Goal: Information Seeking & Learning: Find specific fact

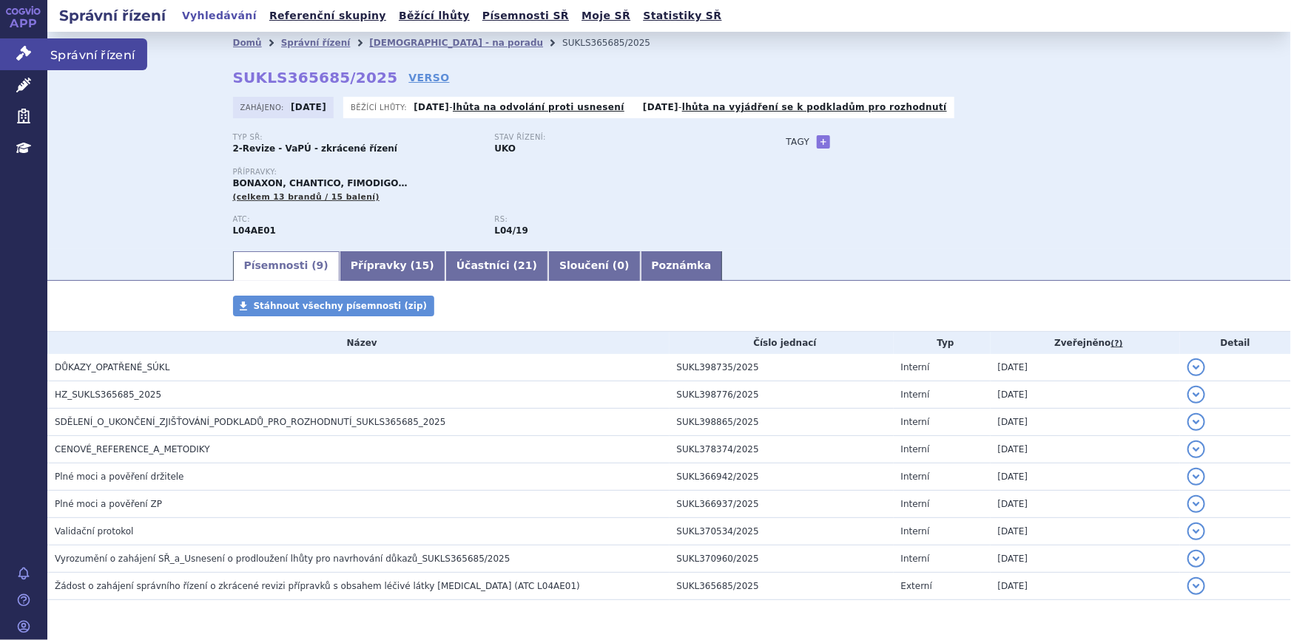
click at [21, 53] on icon at bounding box center [23, 53] width 15 height 15
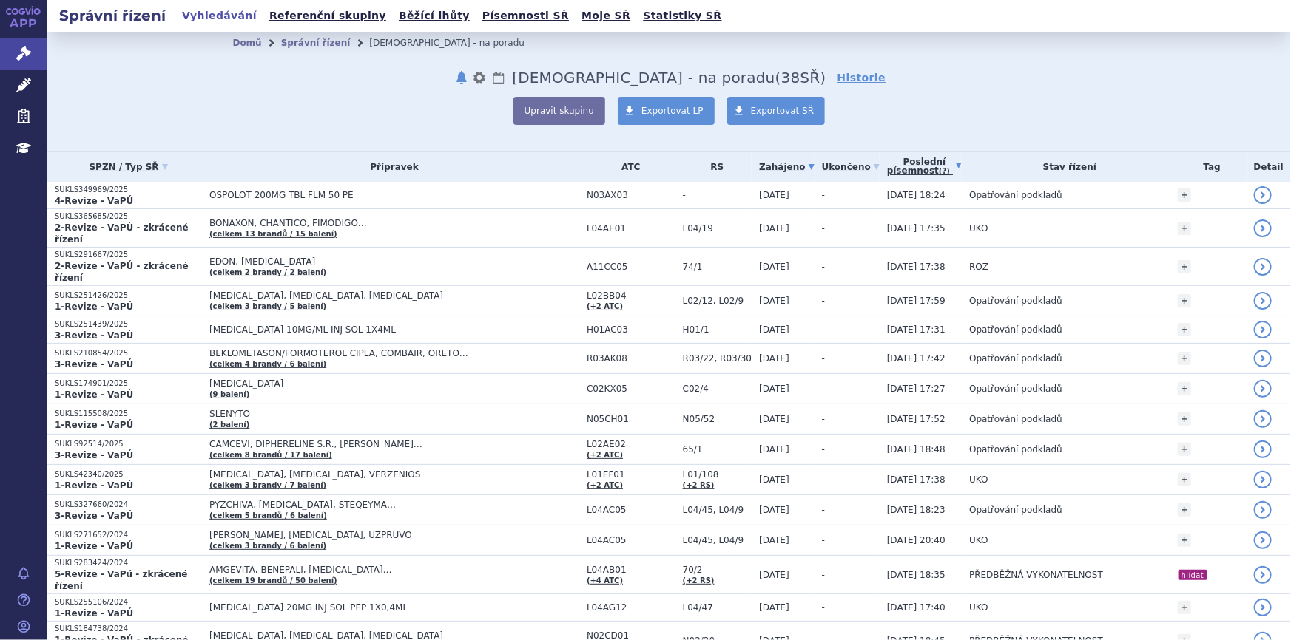
click at [906, 173] on link "Poslední písemnost (?)" at bounding box center [924, 167] width 75 height 30
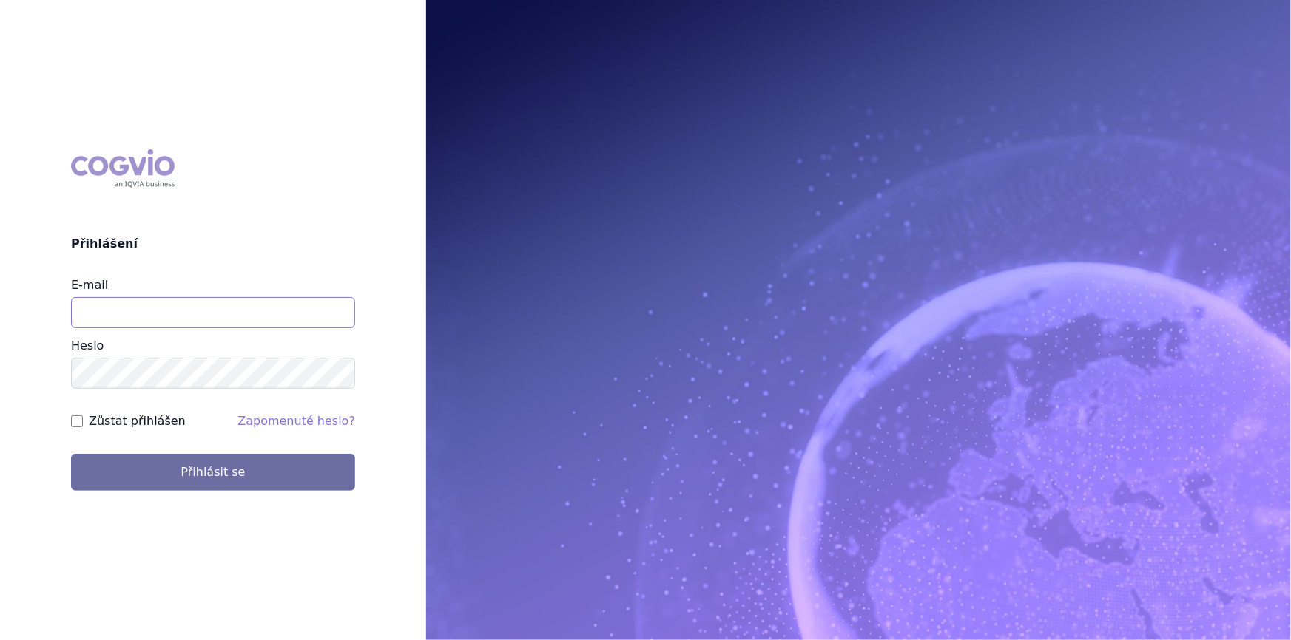
drag, startPoint x: 131, startPoint y: 311, endPoint x: 137, endPoint y: 319, distance: 10.7
click at [131, 311] on input "E-mail" at bounding box center [213, 312] width 284 height 31
type input "nikola.odlozilikova@vzp.cz"
click at [71, 454] on button "Přihlásit se" at bounding box center [213, 472] width 284 height 37
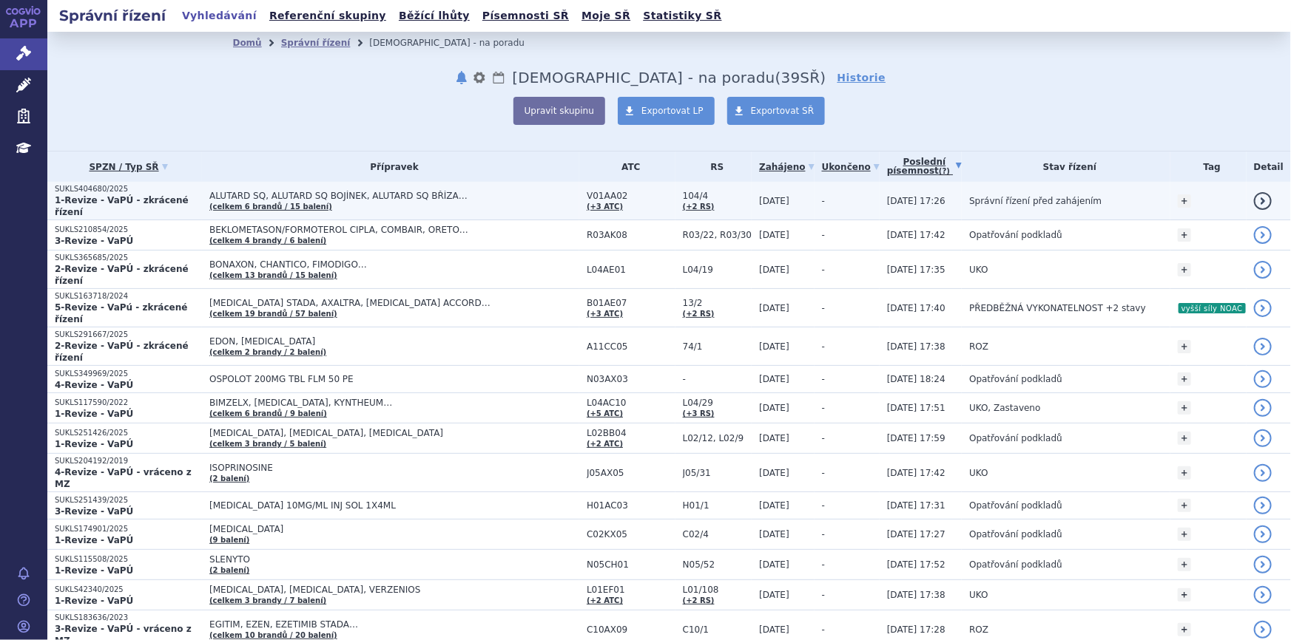
click at [848, 194] on td "-" at bounding box center [846, 201] width 65 height 38
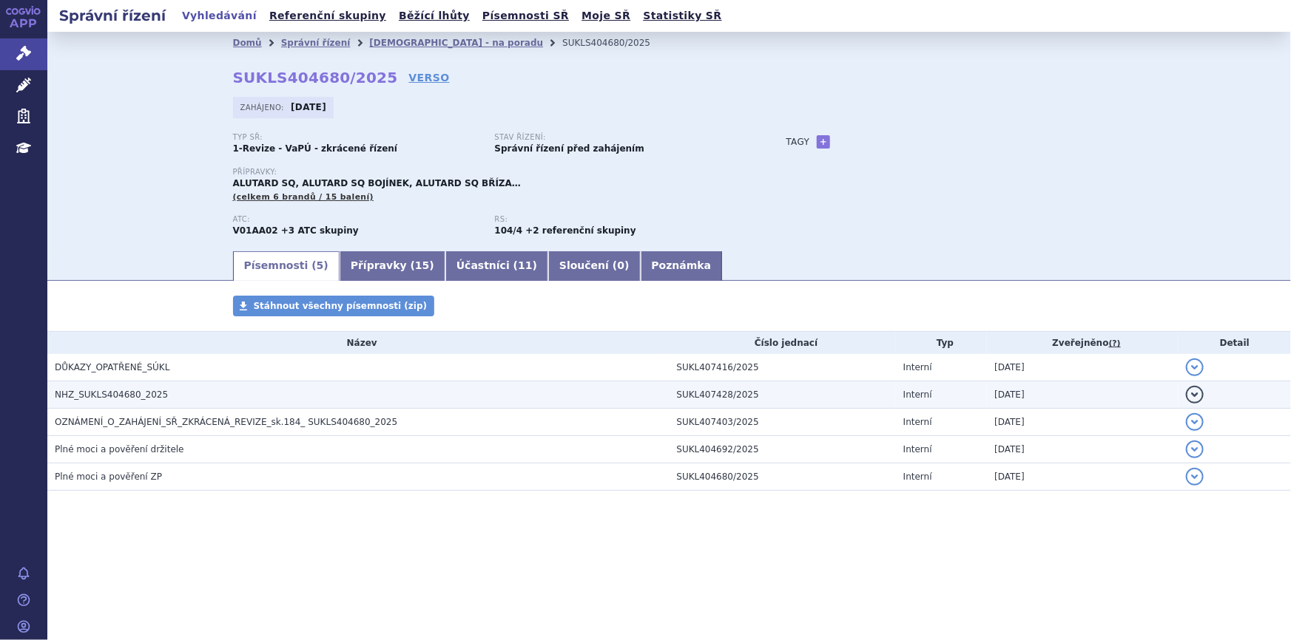
click at [214, 389] on h3 "NHZ_SUKLS404680_2025" at bounding box center [362, 395] width 615 height 15
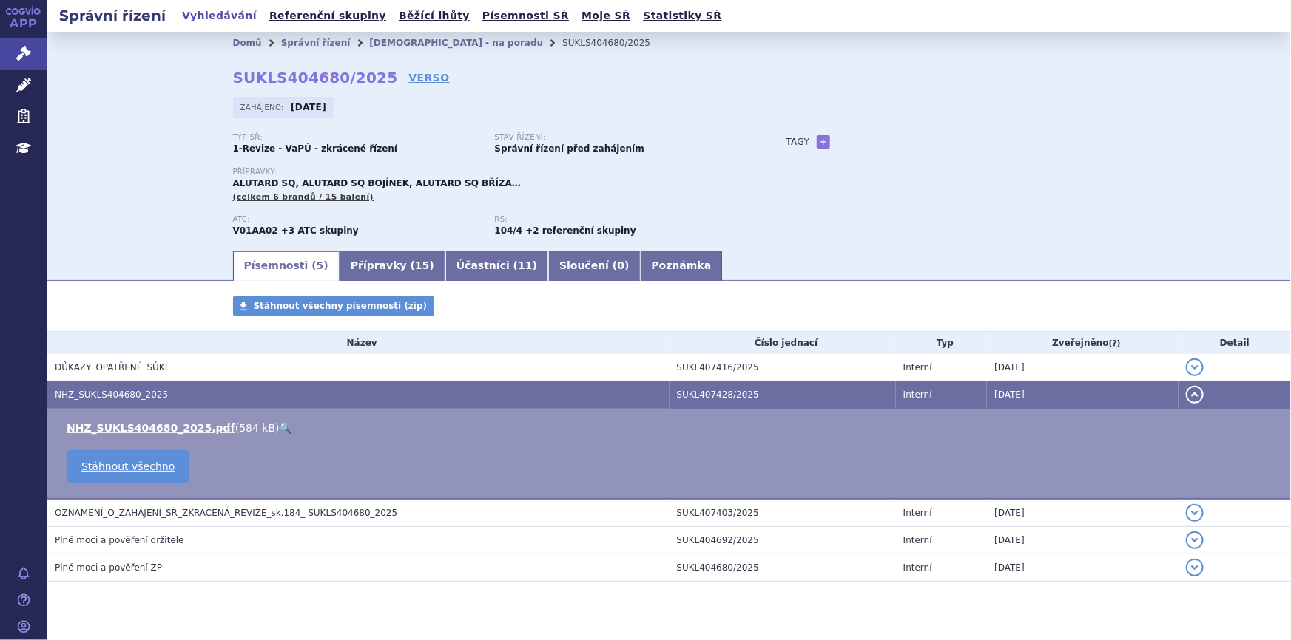
click at [280, 427] on link "🔍" at bounding box center [286, 428] width 13 height 12
drag, startPoint x: 229, startPoint y: 78, endPoint x: 363, endPoint y: 83, distance: 133.9
click at [363, 83] on strong "SUKLS404680/2025" at bounding box center [315, 78] width 165 height 18
copy strong "SUKLS404680/2025"
click at [470, 264] on link "Účastníci ( 11 )" at bounding box center [496, 266] width 103 height 30
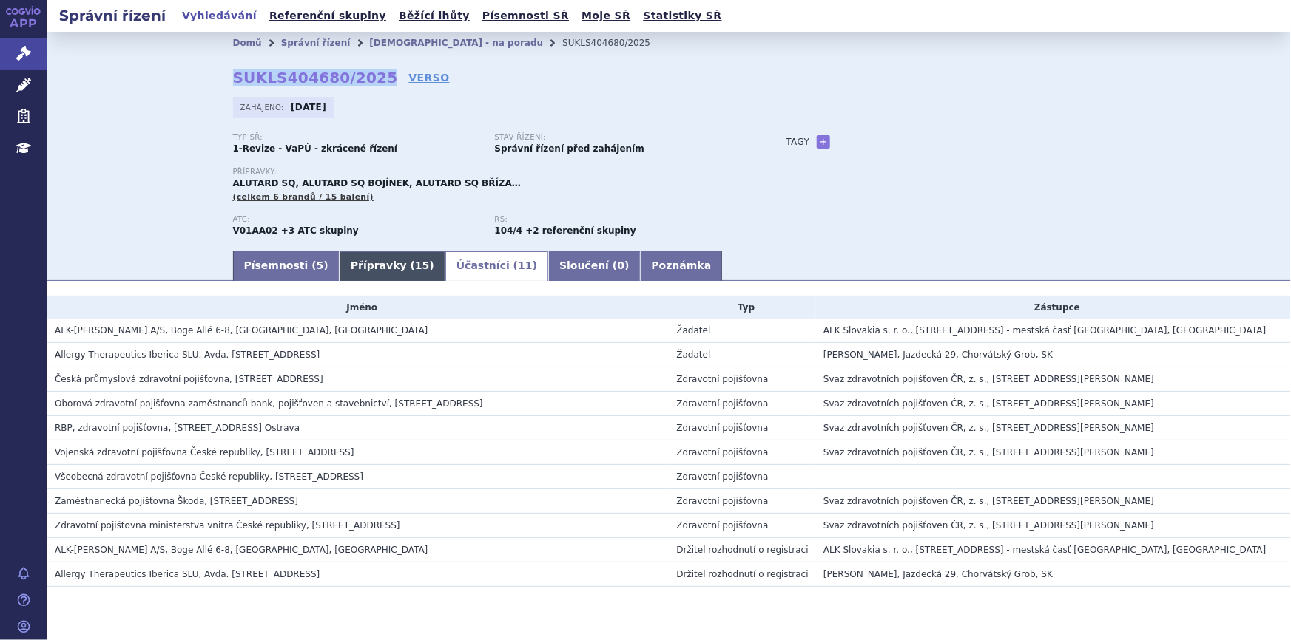
click at [354, 266] on link "Přípravky ( 15 )" at bounding box center [392, 266] width 106 height 30
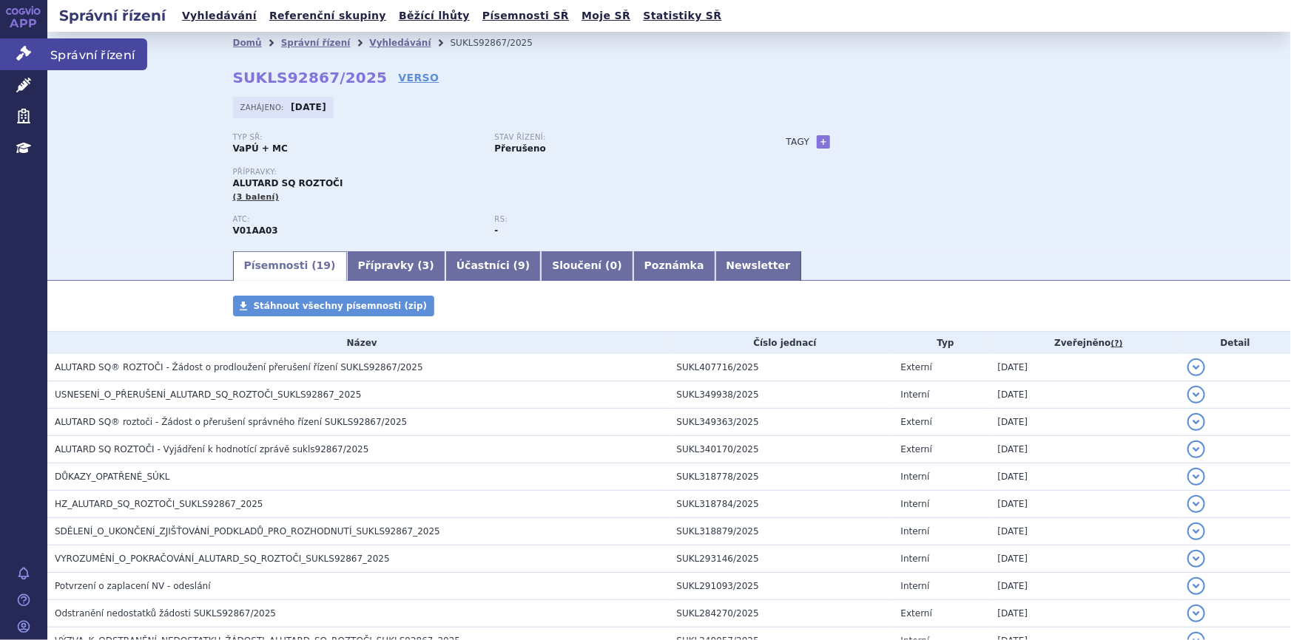
click at [21, 51] on icon at bounding box center [23, 53] width 15 height 15
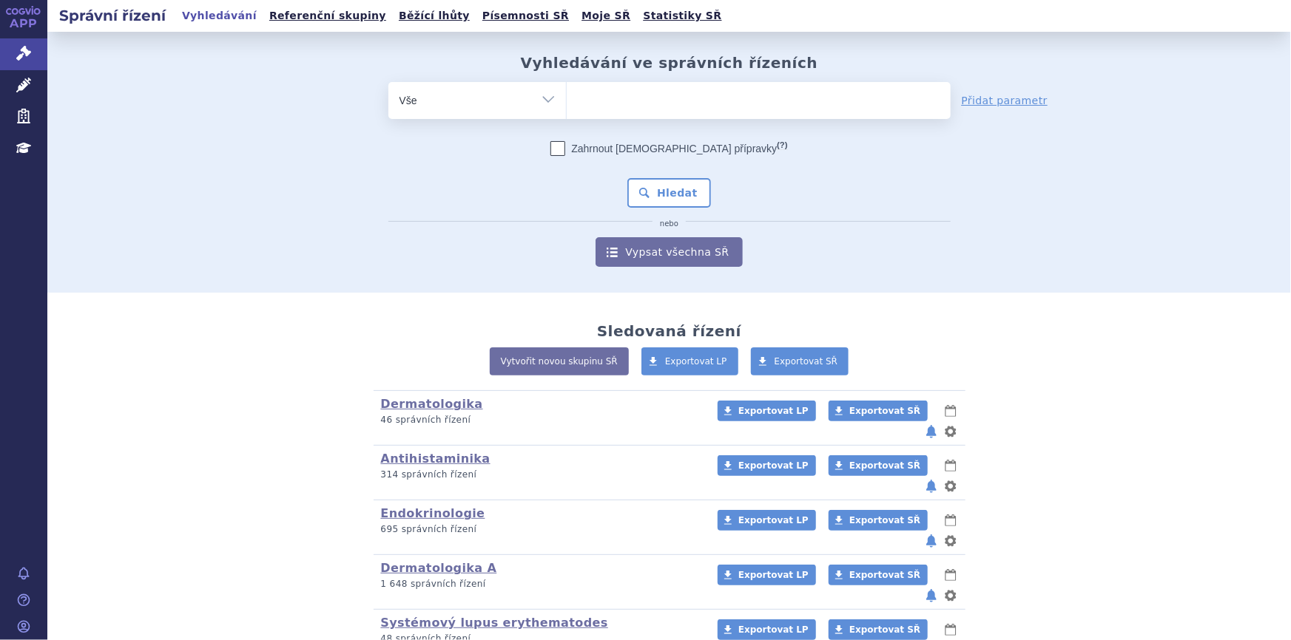
click at [585, 102] on ul at bounding box center [759, 97] width 384 height 31
click at [567, 102] on select at bounding box center [566, 99] width 1 height 37
type input "PO"
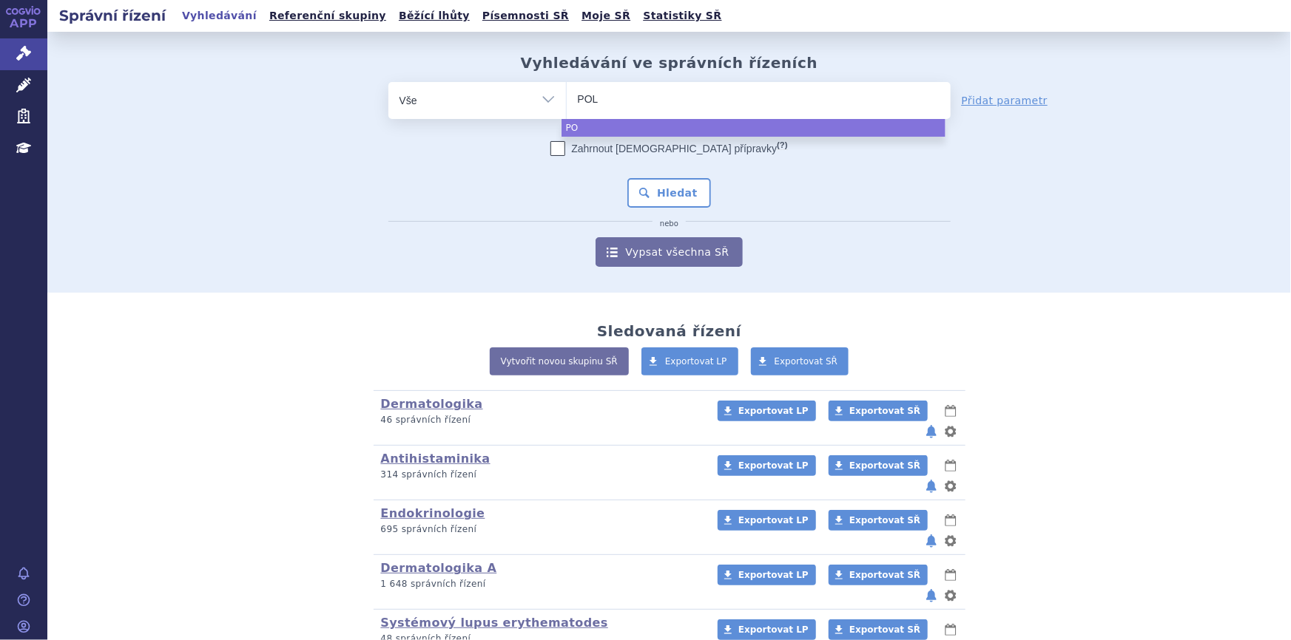
type input "POLL"
type input "POLLI"
type input "POLLINE"
type input "POLLINEX"
type input "POLLINEX R"
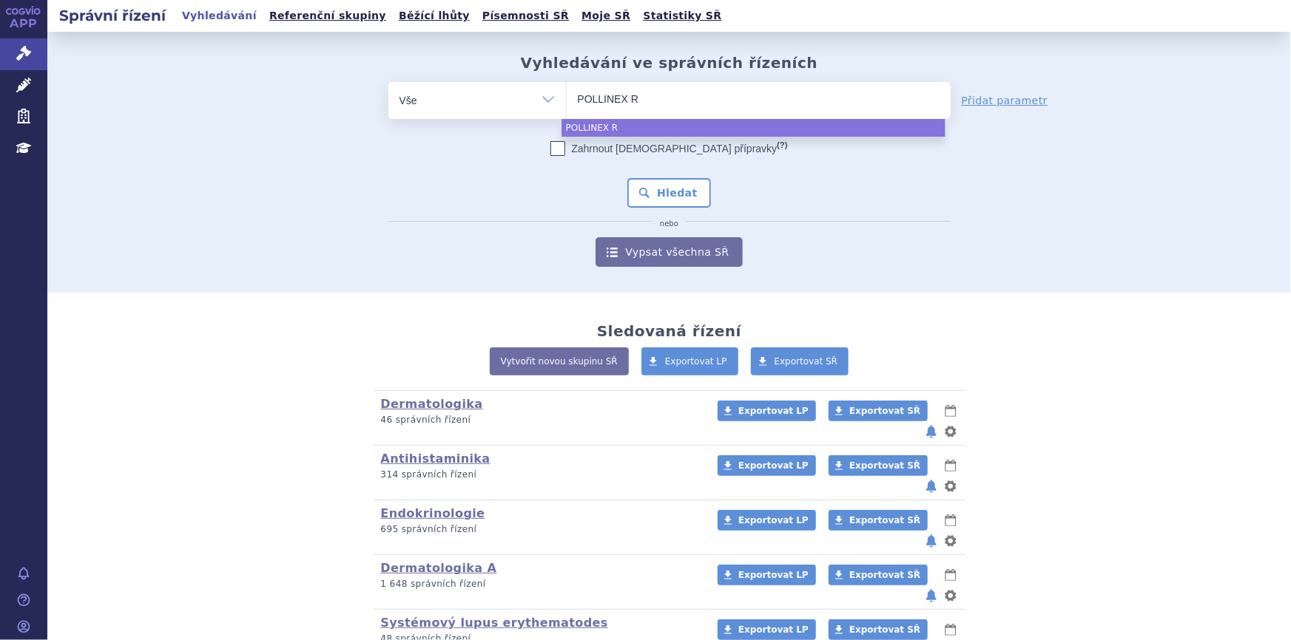
type input "POLLINEX RY"
type input "POLLINEX RYE"
select select "POLLINEX RYE"
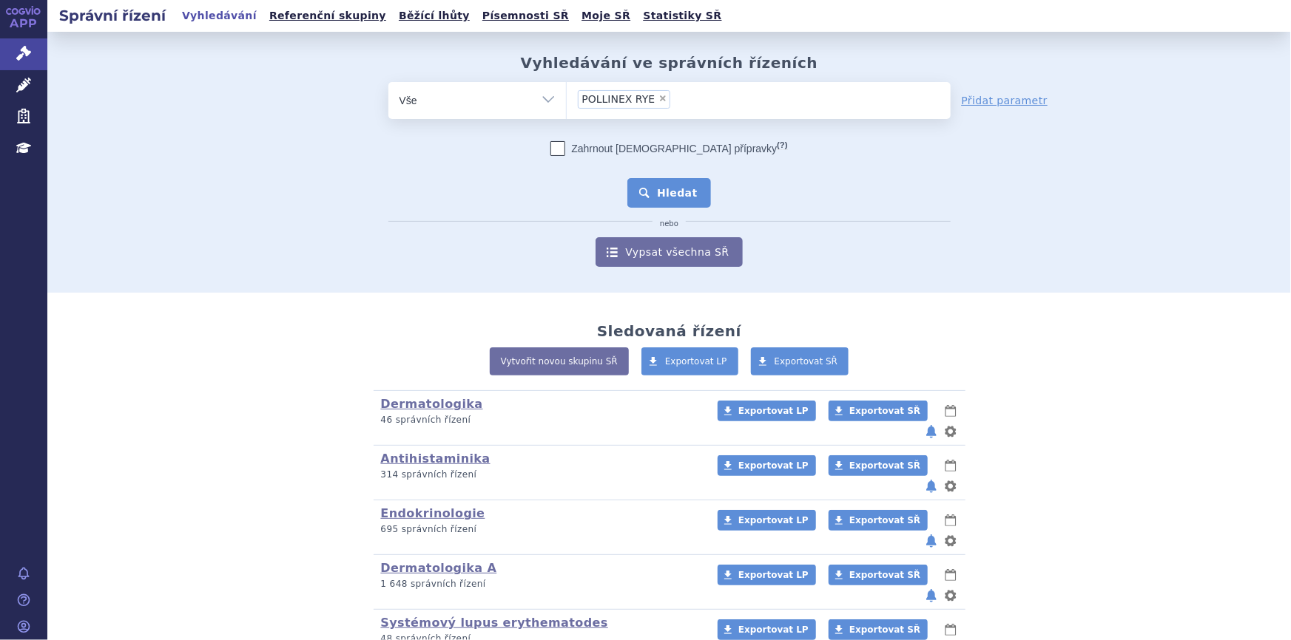
click at [647, 179] on button "Hledat" at bounding box center [669, 193] width 84 height 30
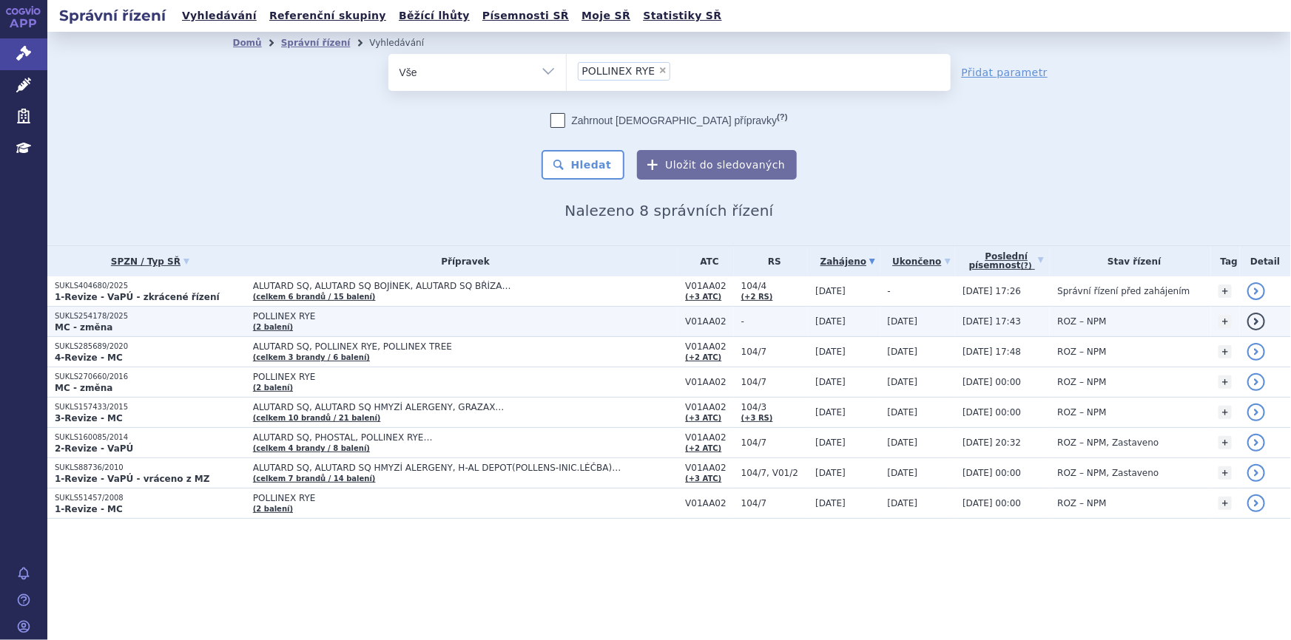
click at [394, 326] on td "POLLINEX RYE (2 balení)" at bounding box center [462, 322] width 432 height 30
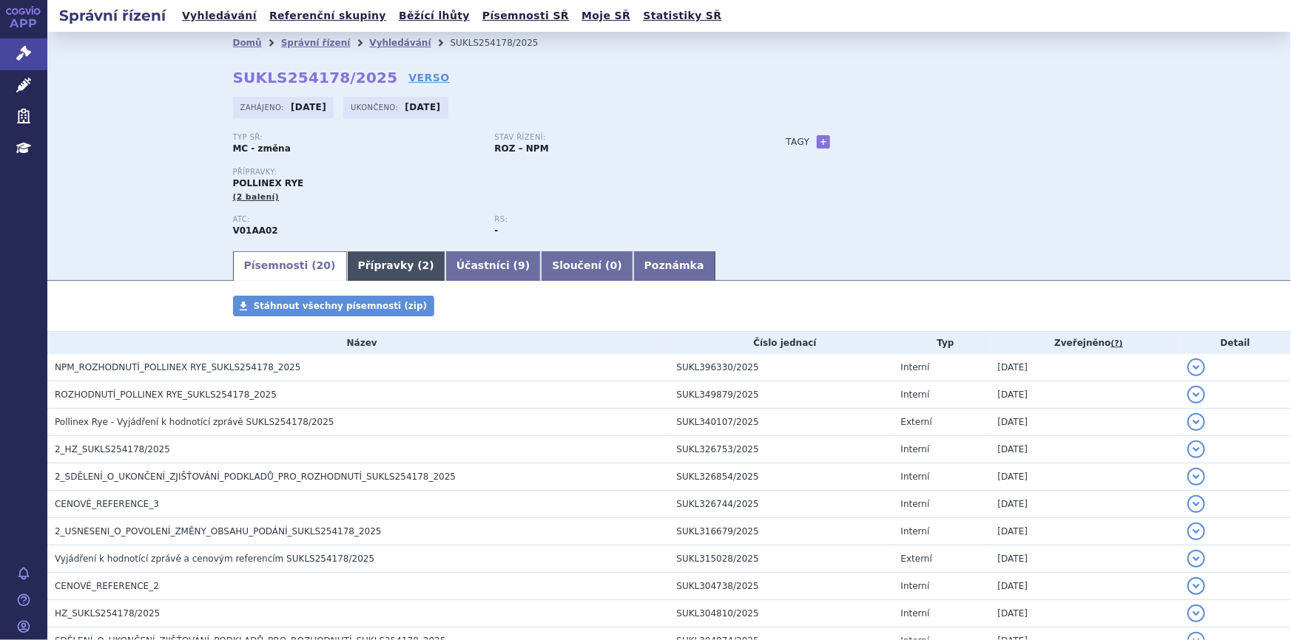
click at [371, 259] on link "Přípravky ( 2 )" at bounding box center [396, 266] width 98 height 30
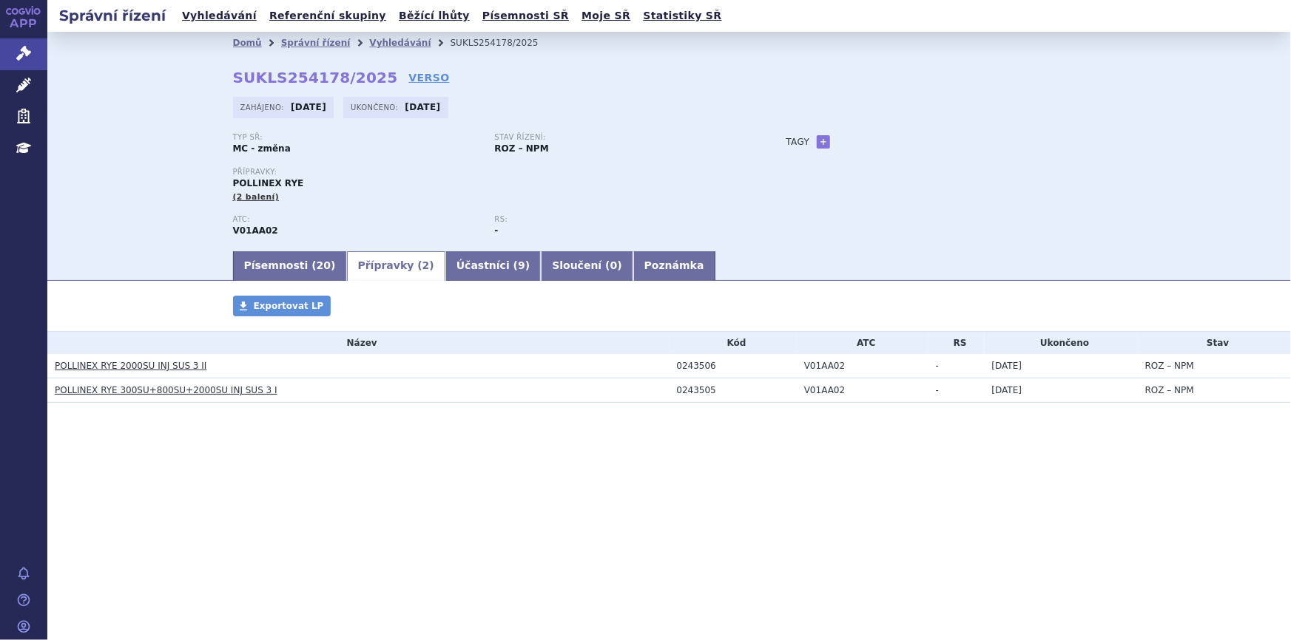
click at [118, 362] on link "POLLINEX RYE 2000SU INJ SUS 3 II" at bounding box center [131, 366] width 152 height 10
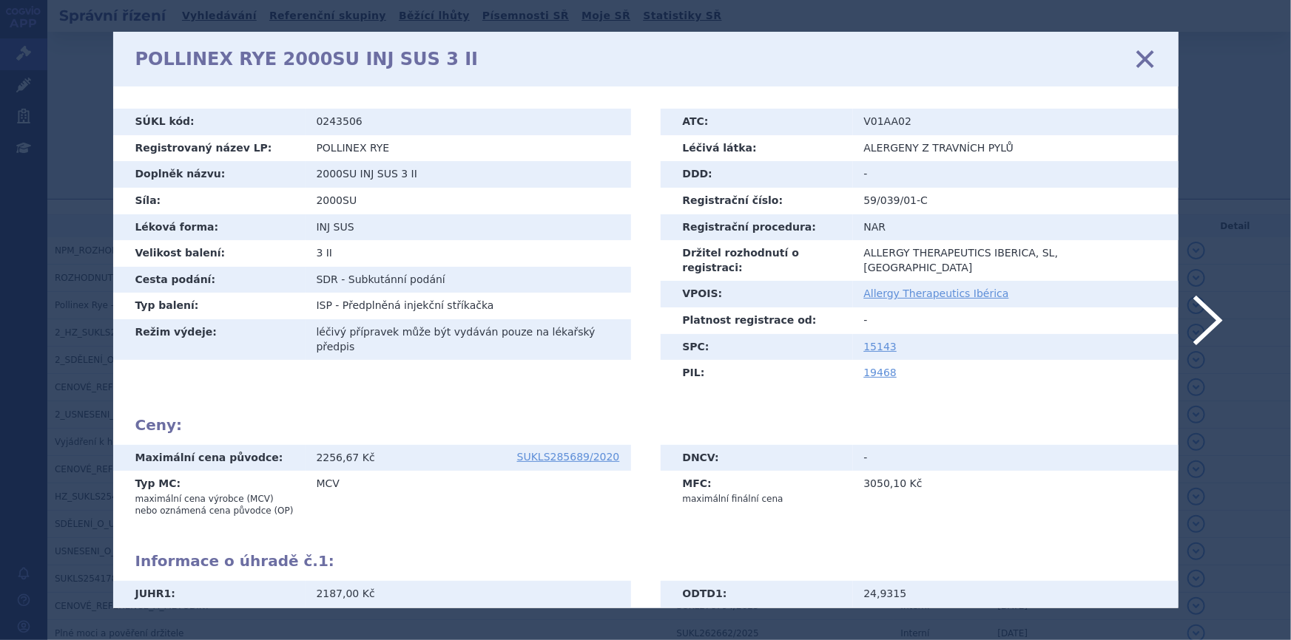
click at [1143, 59] on icon at bounding box center [1144, 59] width 31 height 31
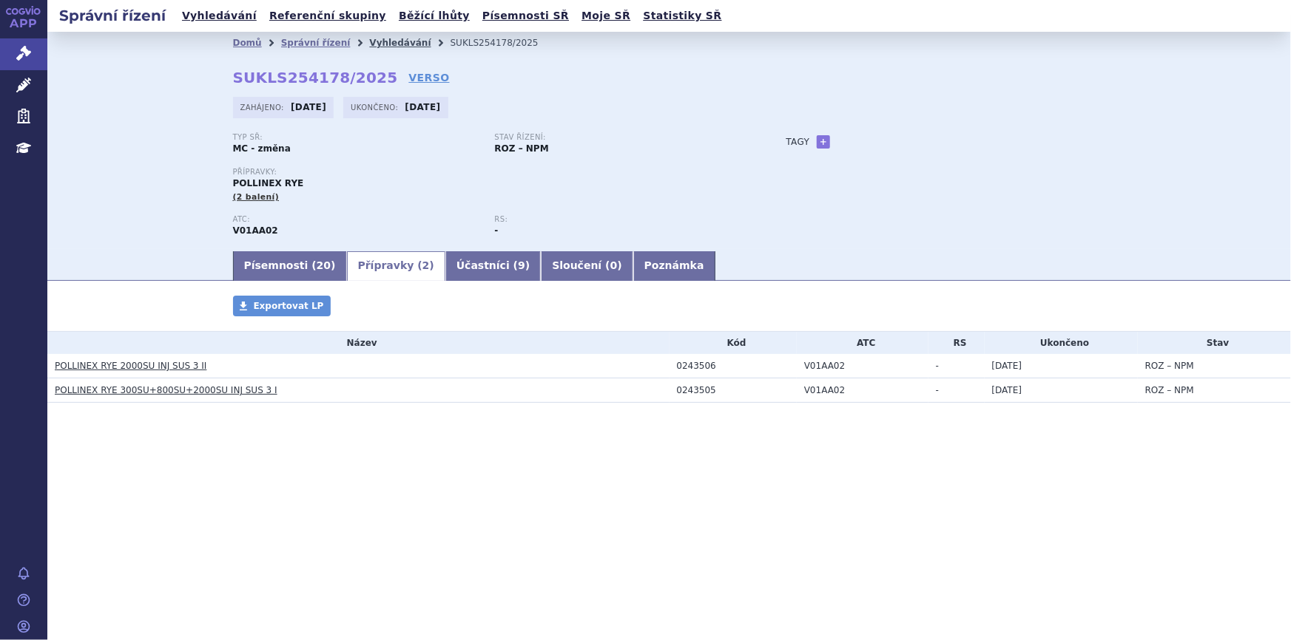
click at [369, 38] on link "Vyhledávání" at bounding box center [399, 43] width 61 height 10
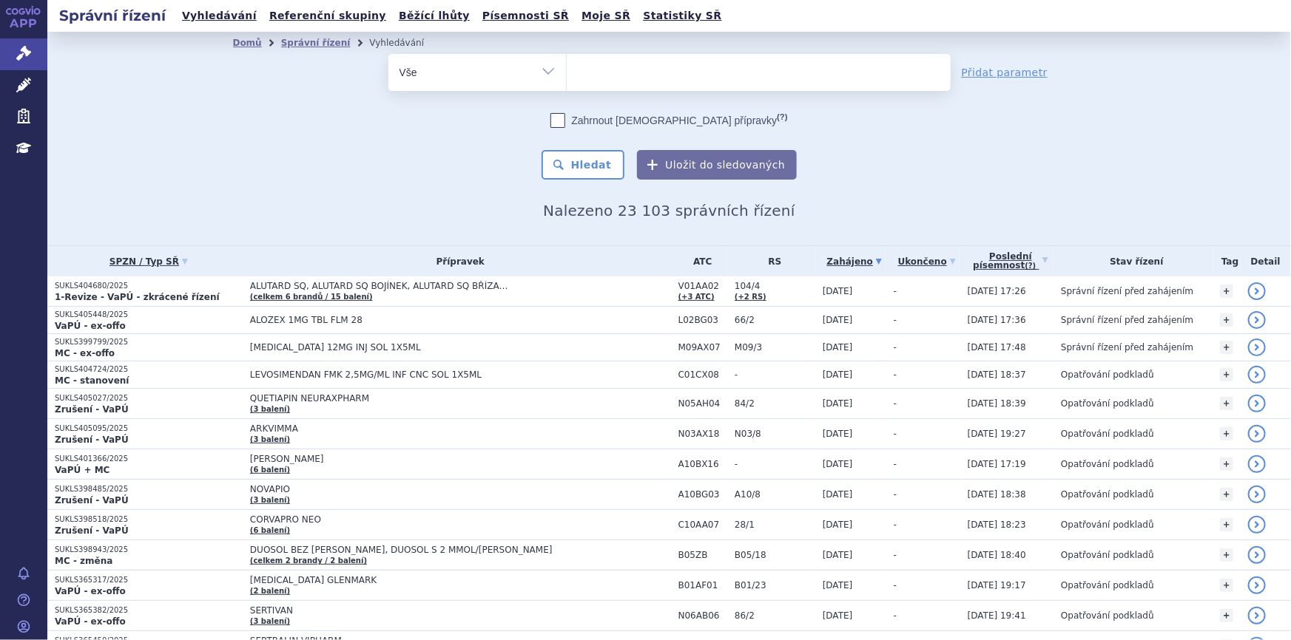
click at [594, 67] on ul at bounding box center [759, 69] width 384 height 31
click at [567, 67] on select at bounding box center [566, 71] width 1 height 37
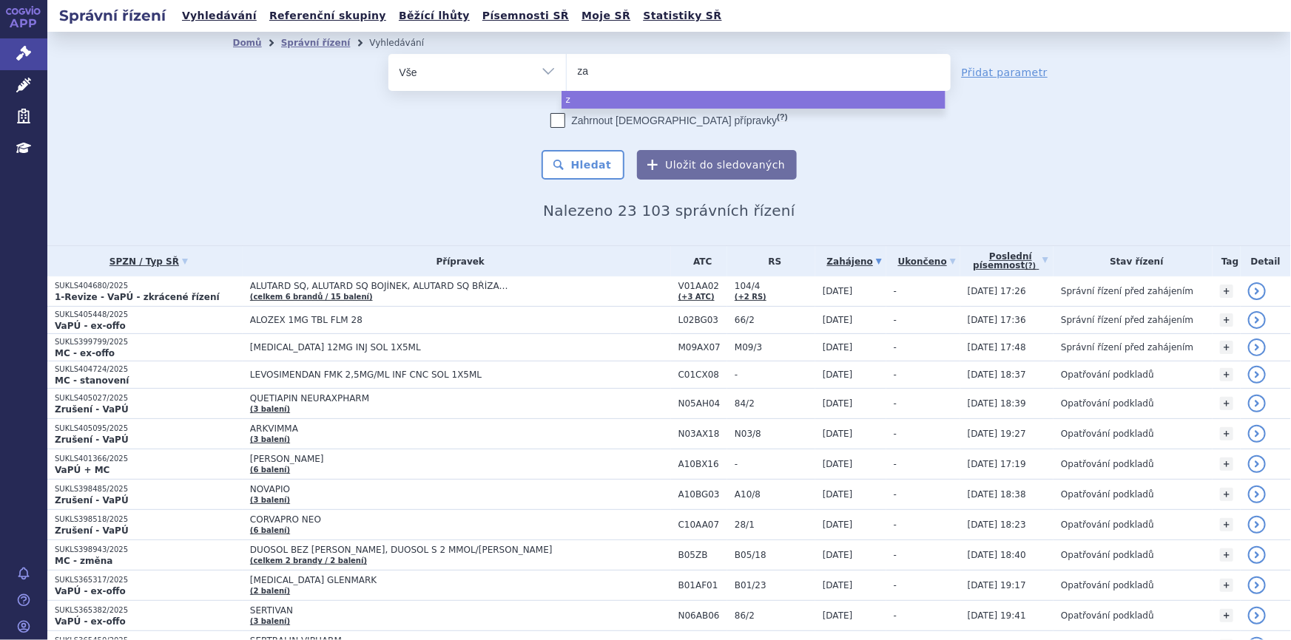
type input "zav"
type input "zaves"
type input "zavesc"
type input "zavesca"
select select "zavesca"
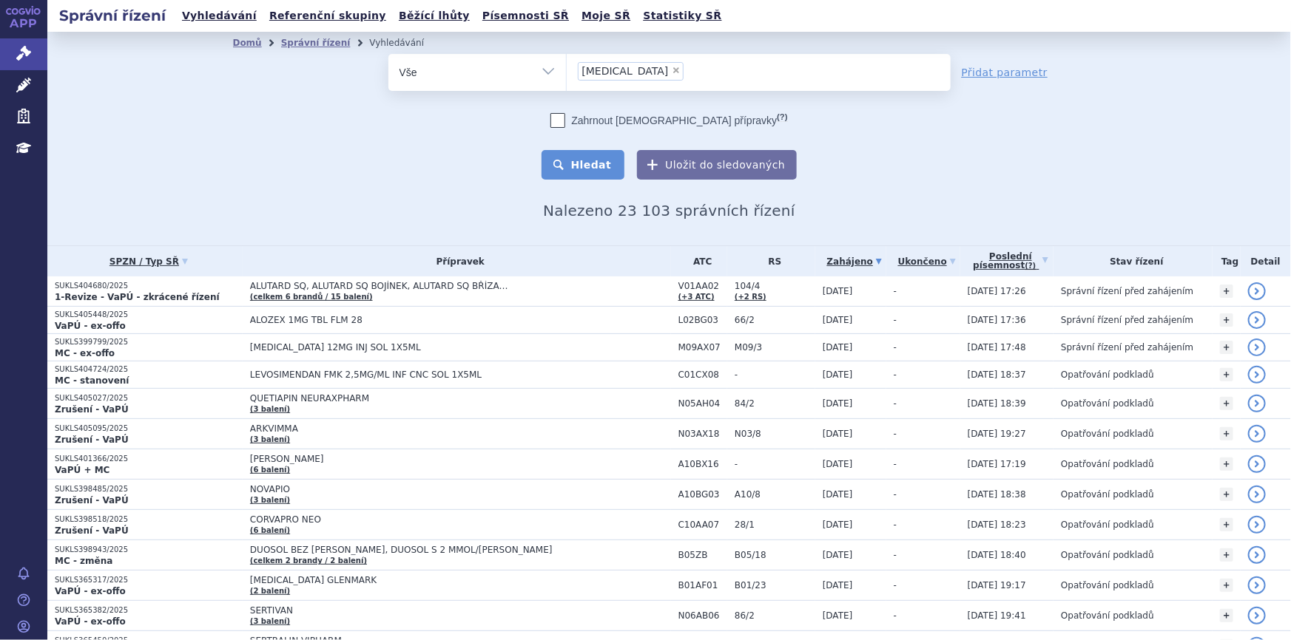
click at [557, 177] on button "Hledat" at bounding box center [583, 165] width 84 height 30
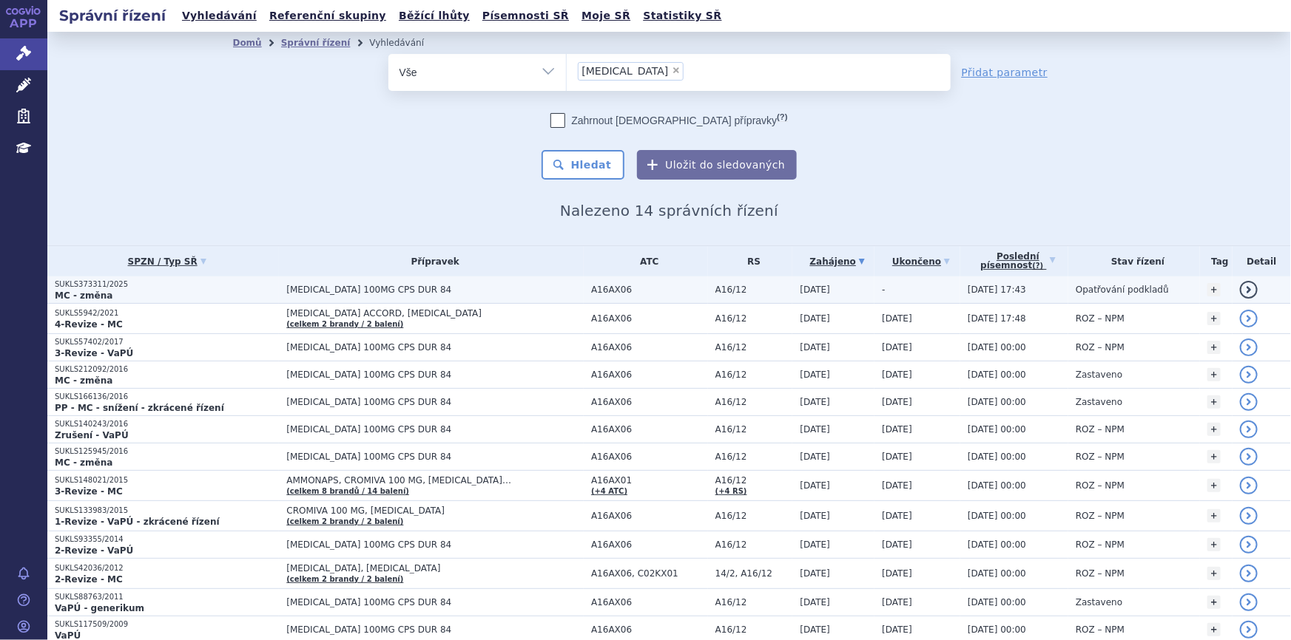
click at [520, 296] on td "[MEDICAL_DATA] 100MG CPS DUR 84" at bounding box center [431, 290] width 305 height 27
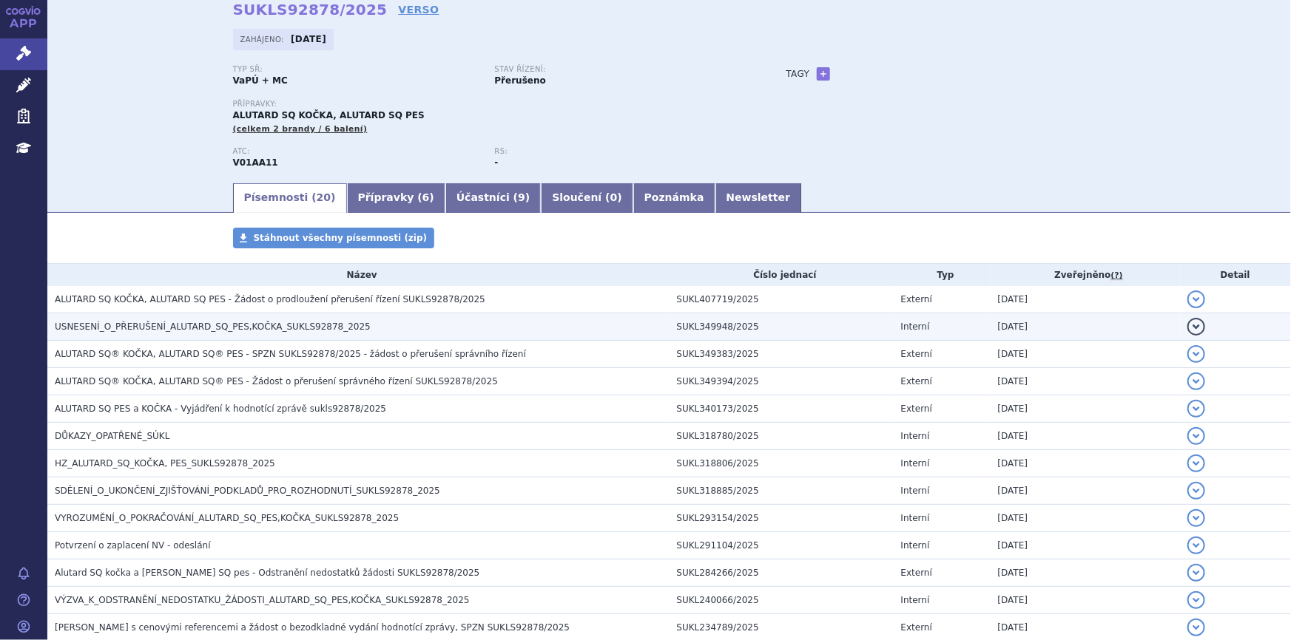
scroll to position [134, 0]
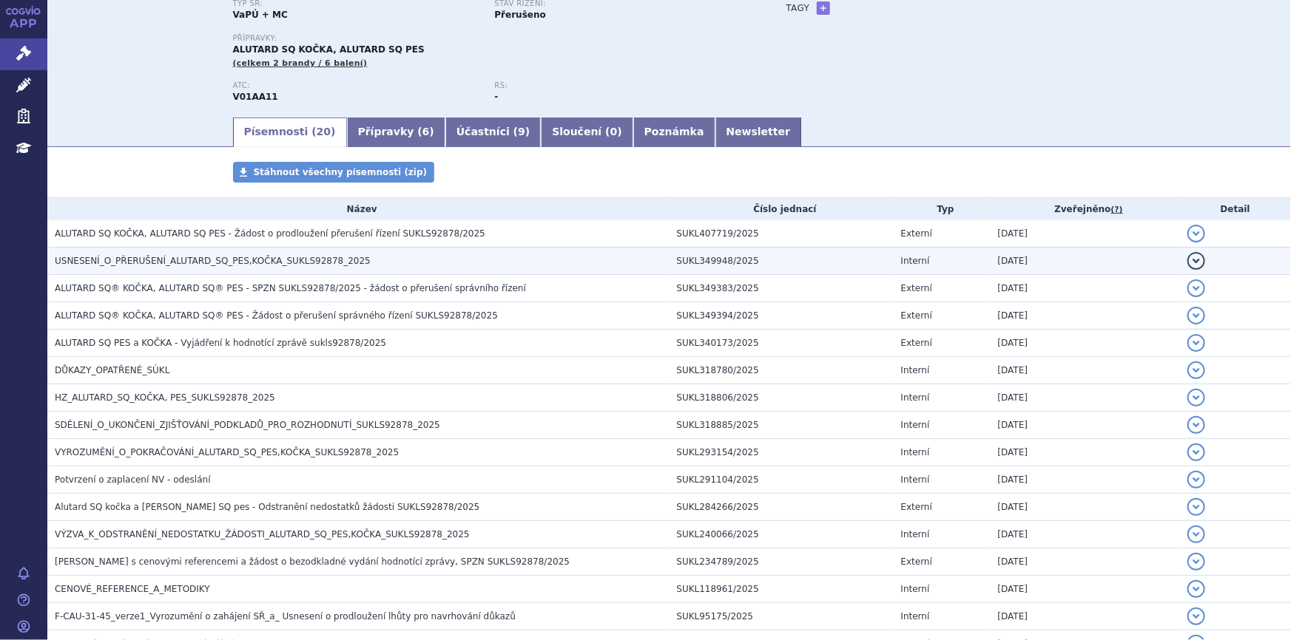
click at [155, 399] on span "HZ_ALUTARD_SQ_KOČKA, PES_SUKLS92878_2025" at bounding box center [165, 398] width 220 height 10
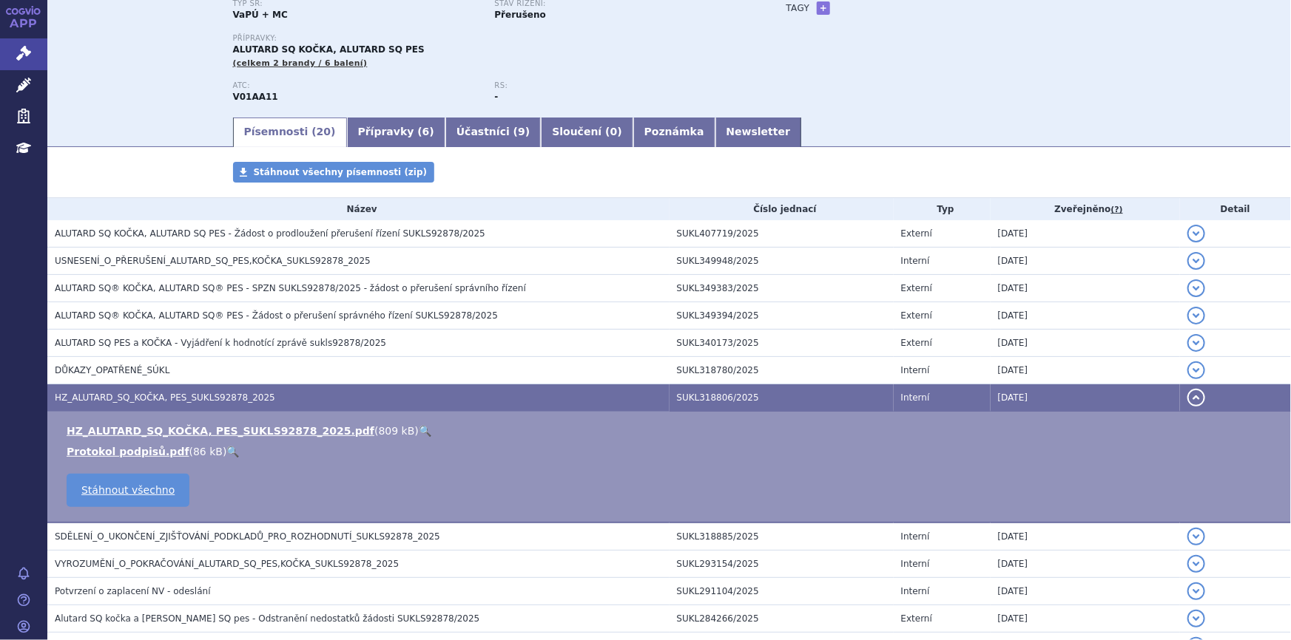
click at [419, 425] on link "🔍" at bounding box center [425, 431] width 13 height 12
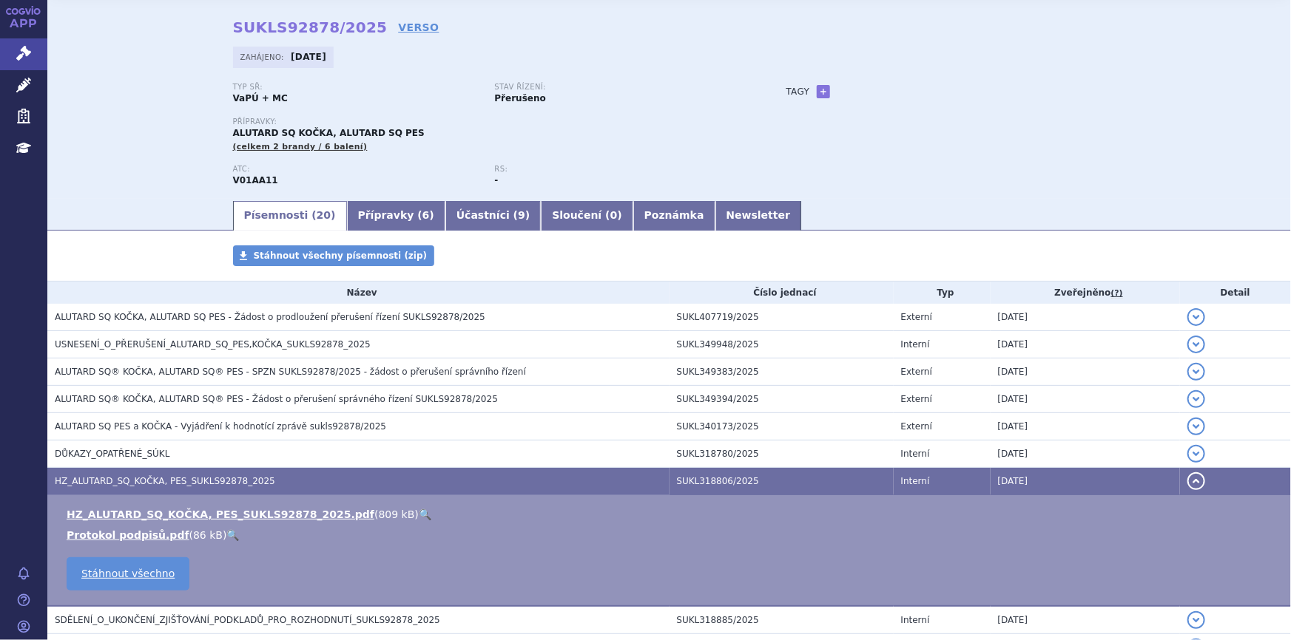
scroll to position [0, 0]
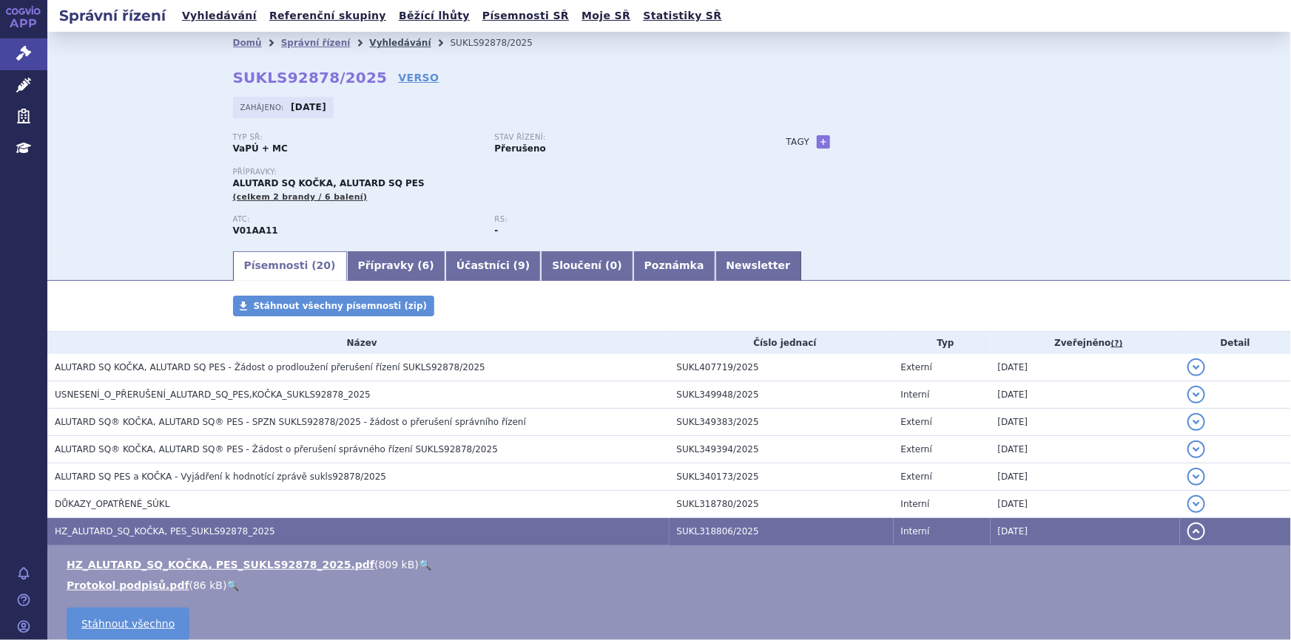
click at [369, 44] on link "Vyhledávání" at bounding box center [399, 43] width 61 height 10
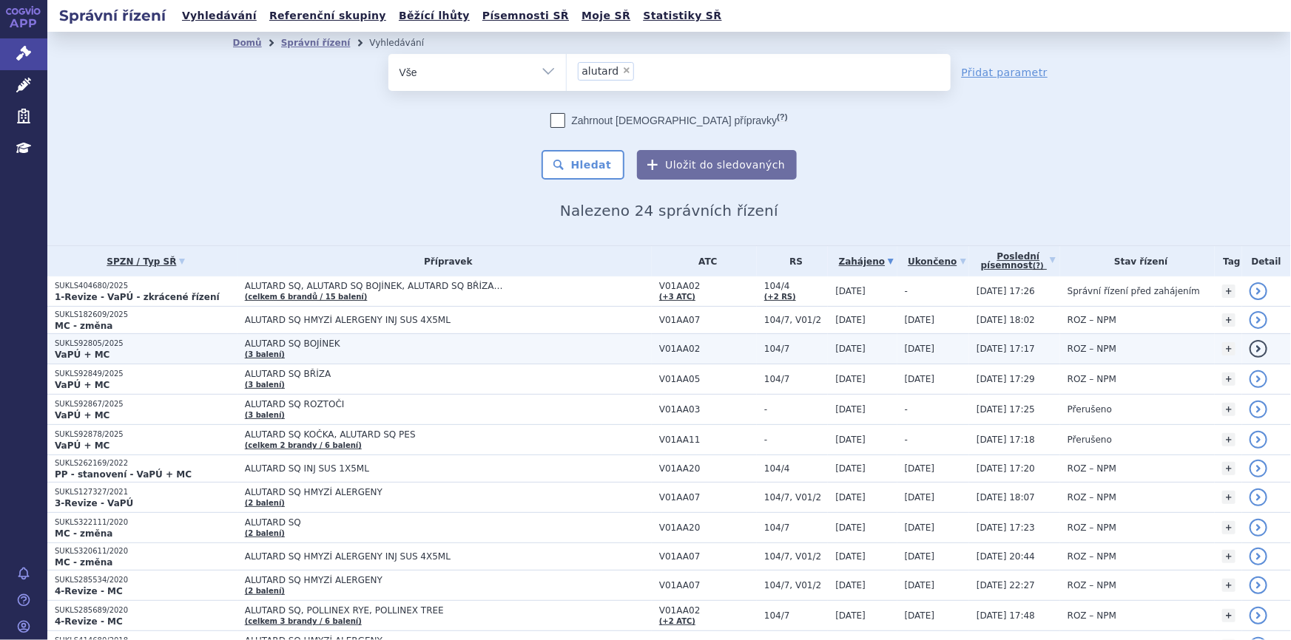
click at [383, 348] on span "ALUTARD SQ BOJÍNEK" at bounding box center [430, 344] width 370 height 10
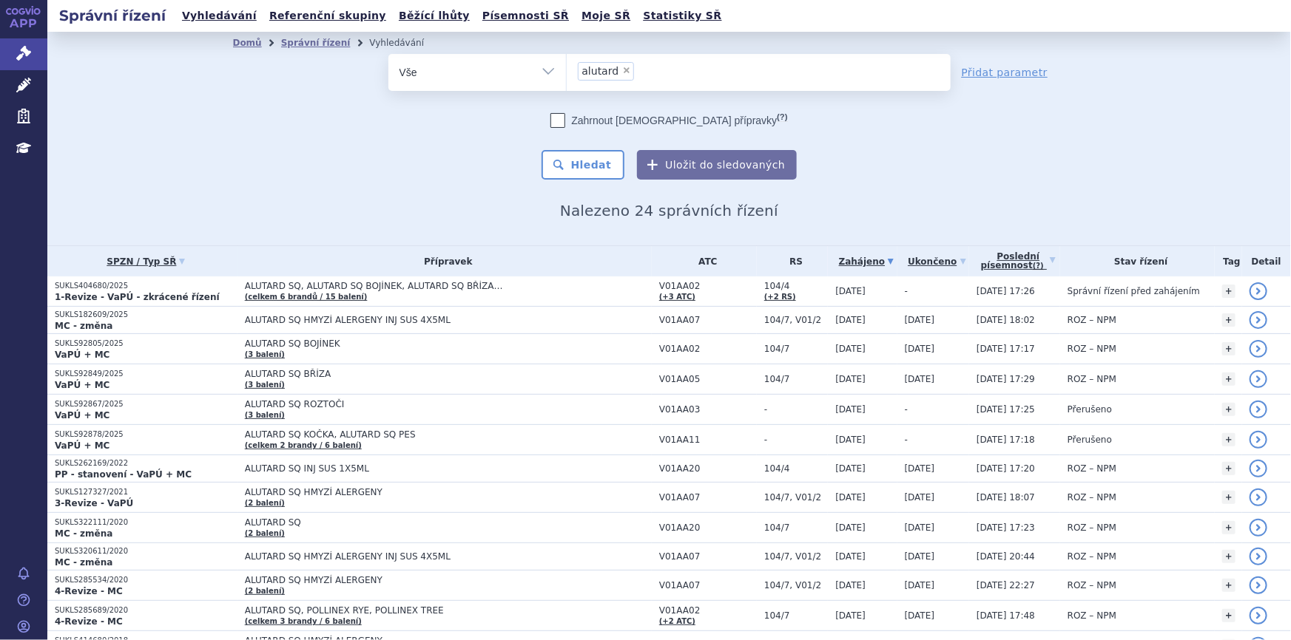
click at [643, 67] on ul "× alutard" at bounding box center [759, 70] width 384 height 33
click at [567, 67] on select "alutard" at bounding box center [566, 71] width 1 height 37
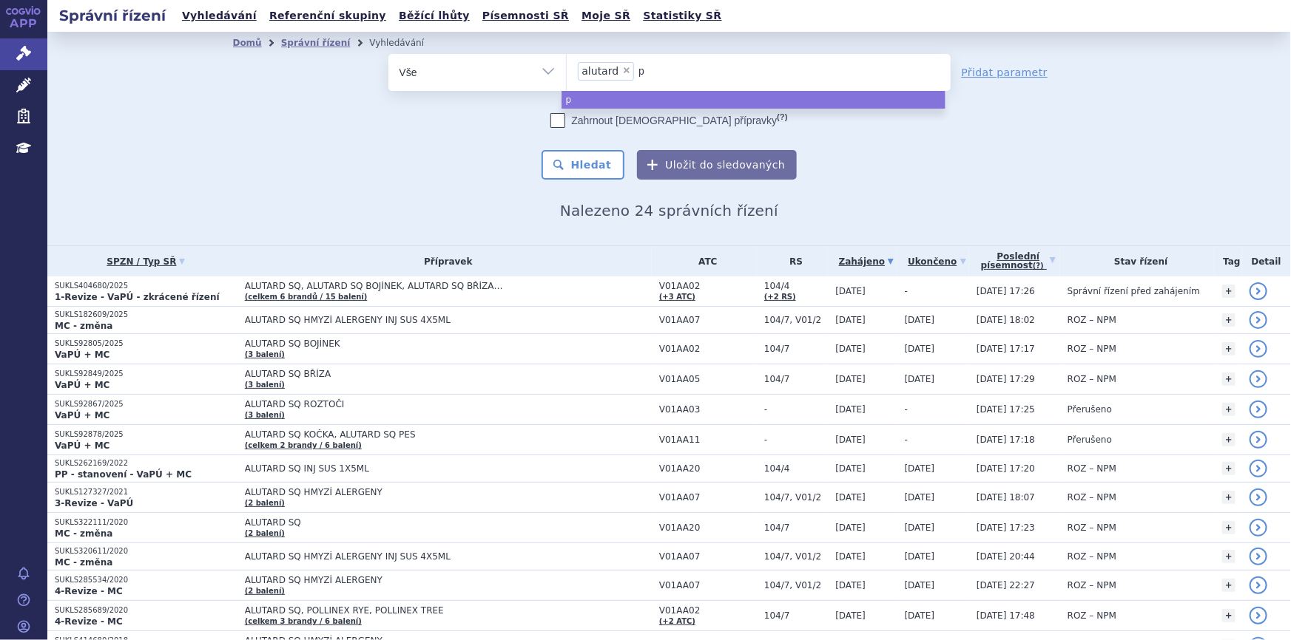
type input "po"
type input "poll"
type input "pollyne"
type input "pollynex"
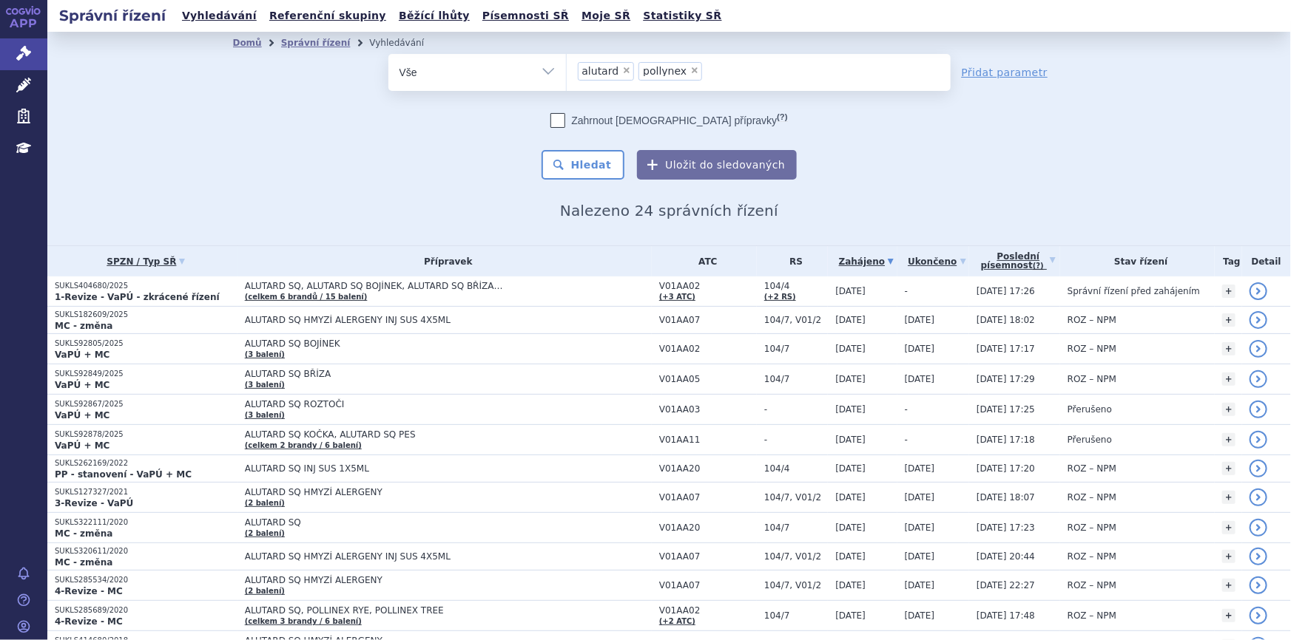
click at [536, 172] on div "Zahrnout bratrské přípravky (?) * Pozor, hledání dle vyhledávacího parametru In…" at bounding box center [669, 146] width 562 height 67
click at [570, 160] on button "Hledat" at bounding box center [583, 165] width 84 height 30
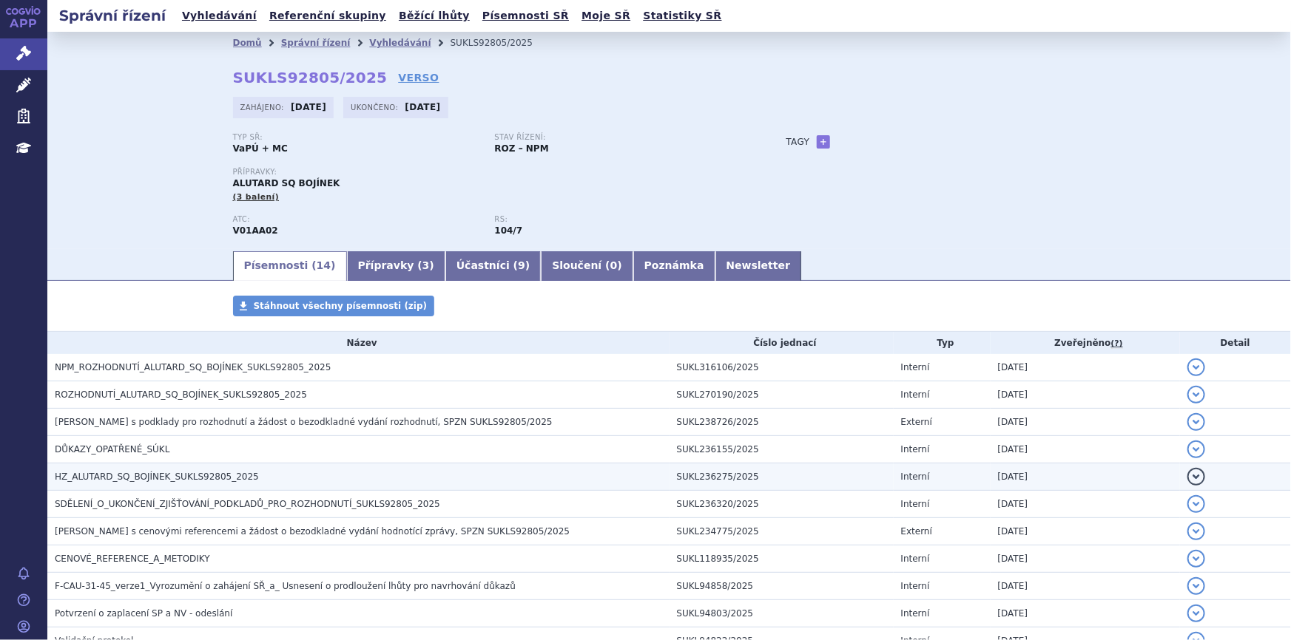
click at [172, 472] on span "HZ_ALUTARD_SQ_BOJÍNEK_SUKLS92805_2025" at bounding box center [157, 477] width 204 height 10
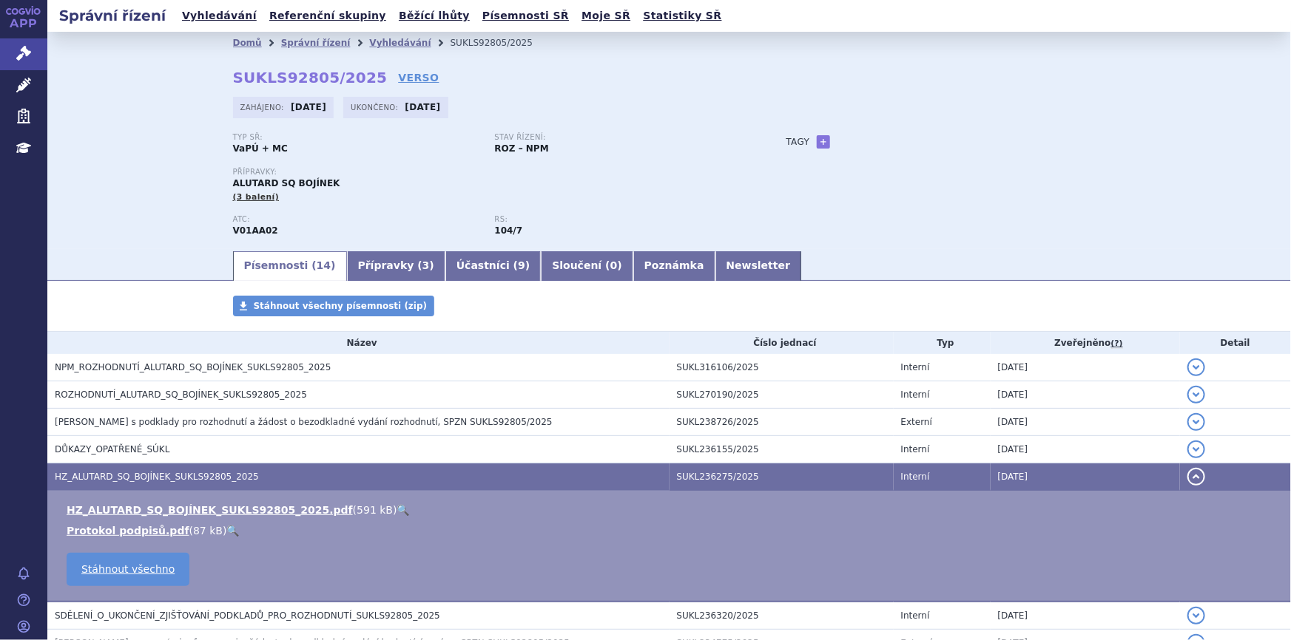
click at [397, 505] on link "🔍" at bounding box center [403, 510] width 13 height 12
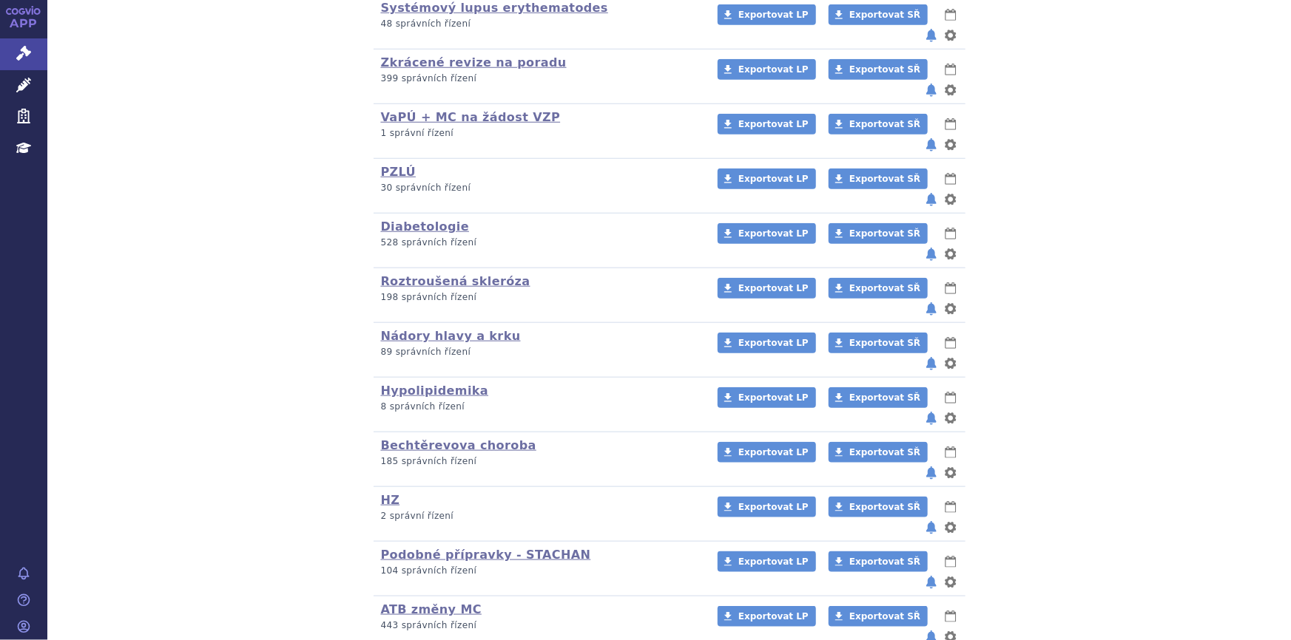
scroll to position [633, 0]
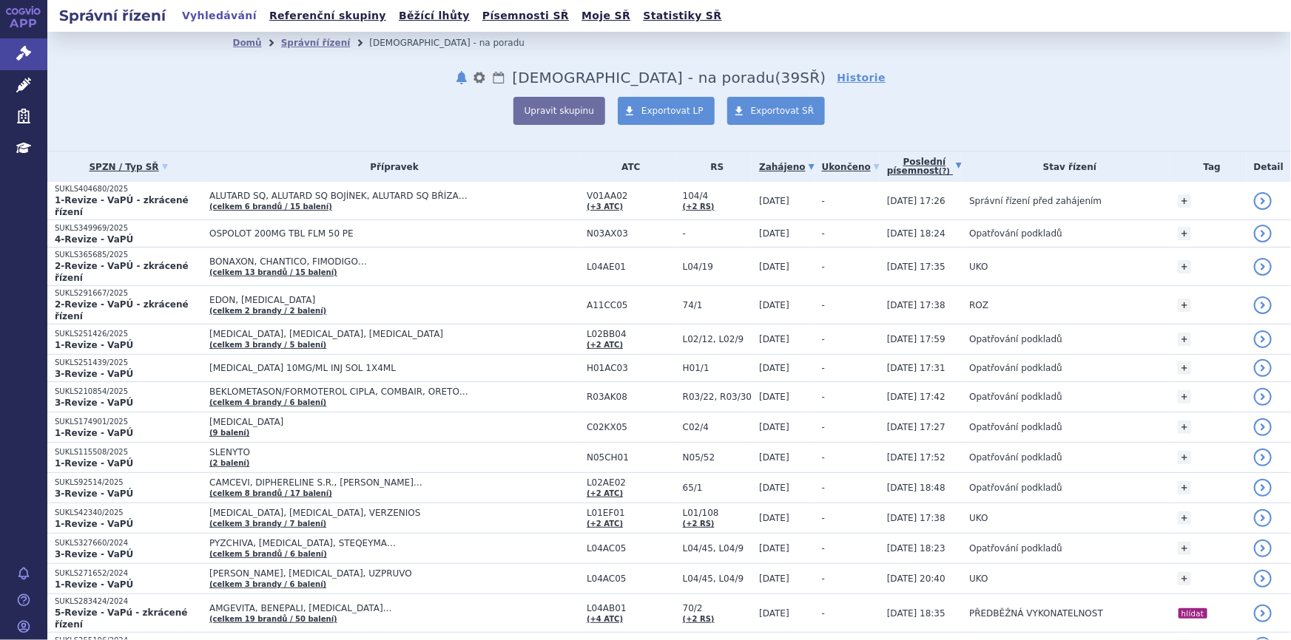
click at [890, 161] on link "Poslední písemnost (?)" at bounding box center [924, 167] width 75 height 30
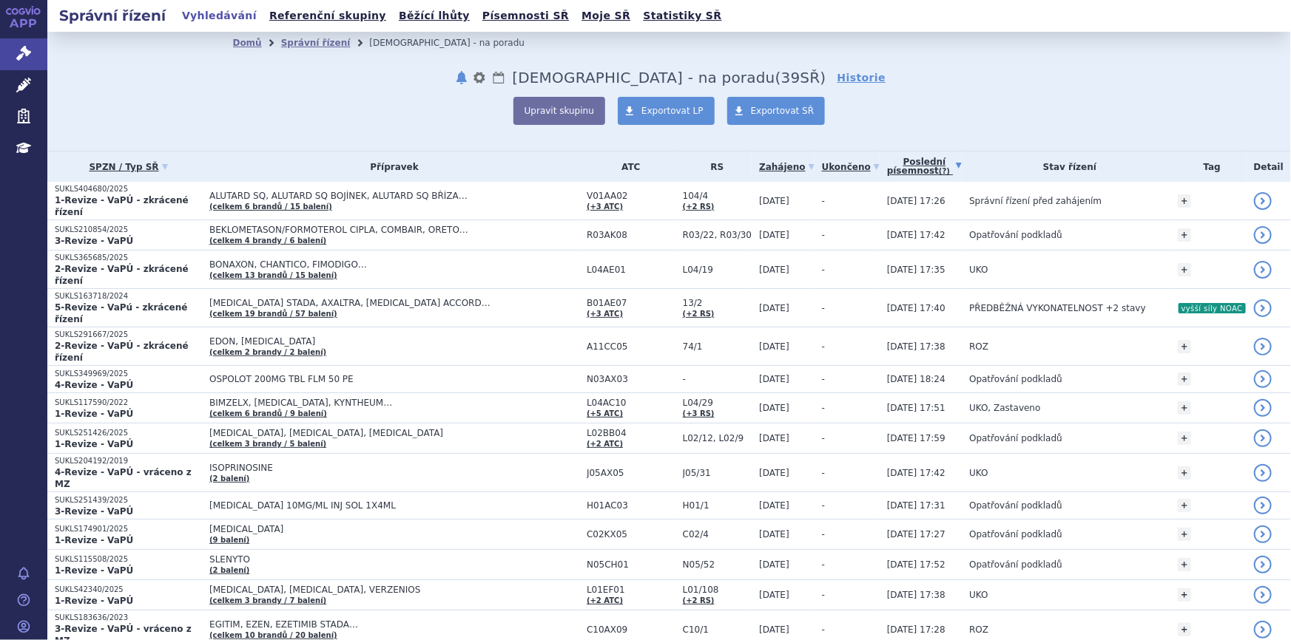
click at [890, 161] on link "Poslední písemnost (?)" at bounding box center [924, 167] width 75 height 30
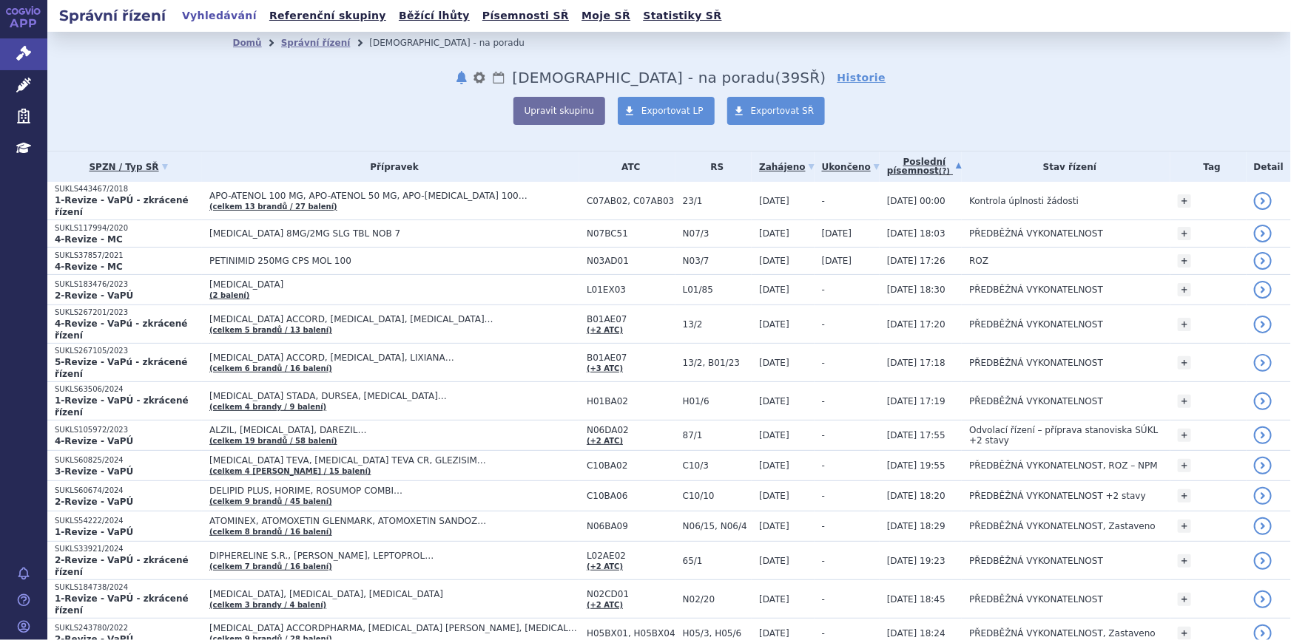
click at [890, 161] on link "Poslední písemnost (?)" at bounding box center [924, 167] width 75 height 30
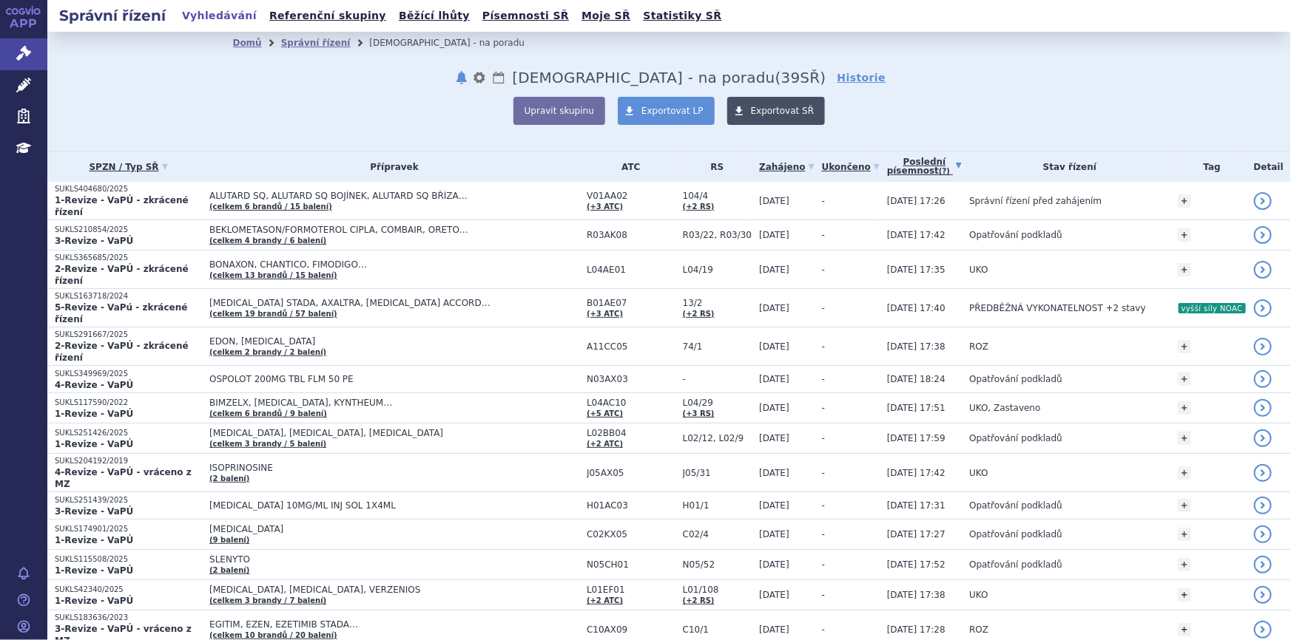
click at [737, 115] on span at bounding box center [739, 111] width 24 height 28
click at [751, 115] on span "Exportovat SŘ" at bounding box center [783, 111] width 64 height 10
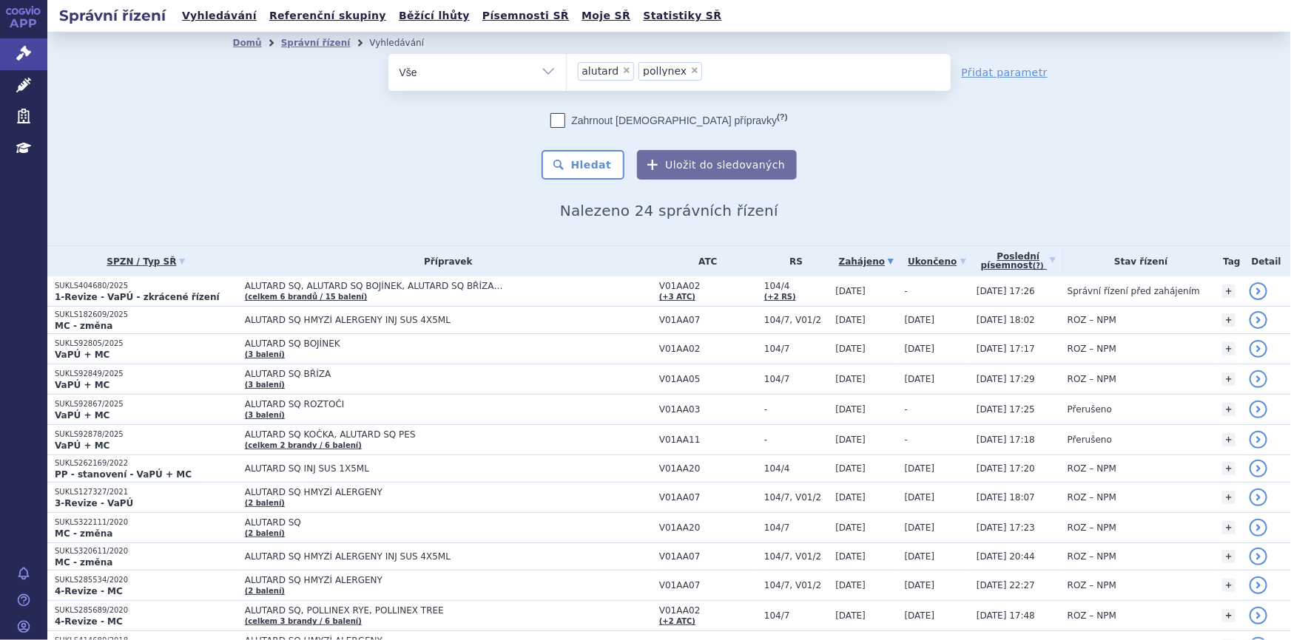
click at [710, 59] on ul "× alutard × pollynex" at bounding box center [759, 70] width 384 height 33
click at [567, 59] on select "alutard [PERSON_NAME]" at bounding box center [566, 71] width 1 height 37
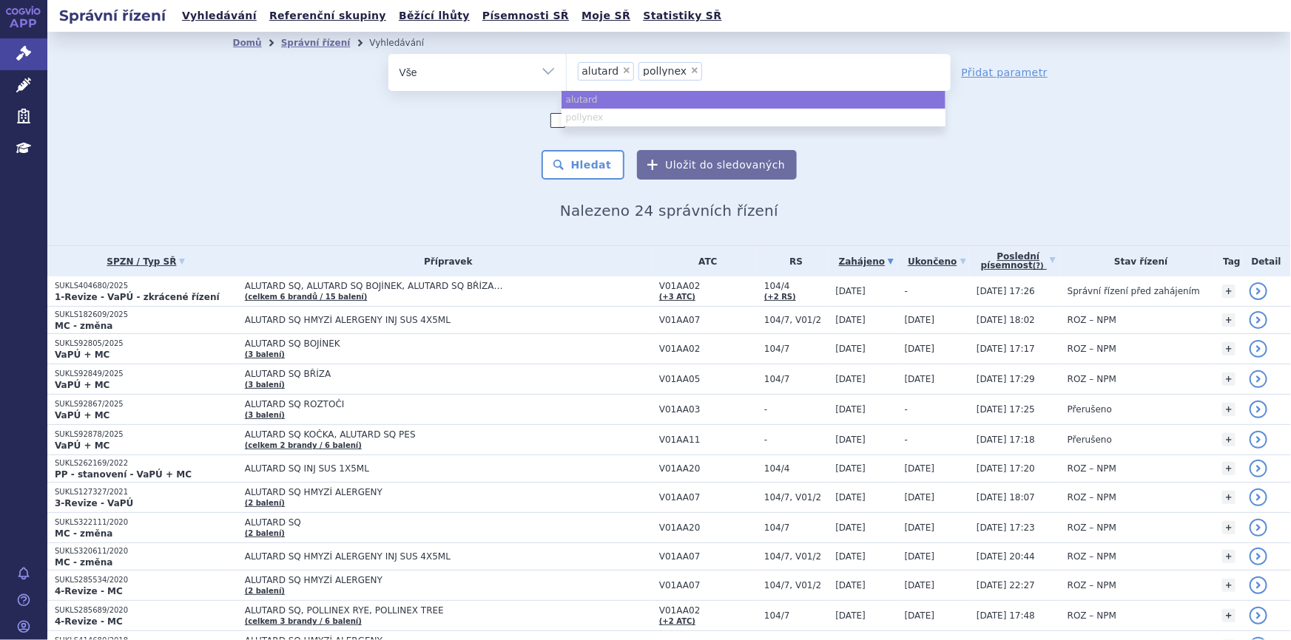
type input "pollynex"
type input "polly"
type input "poll"
type input "pollin"
type input "polline"
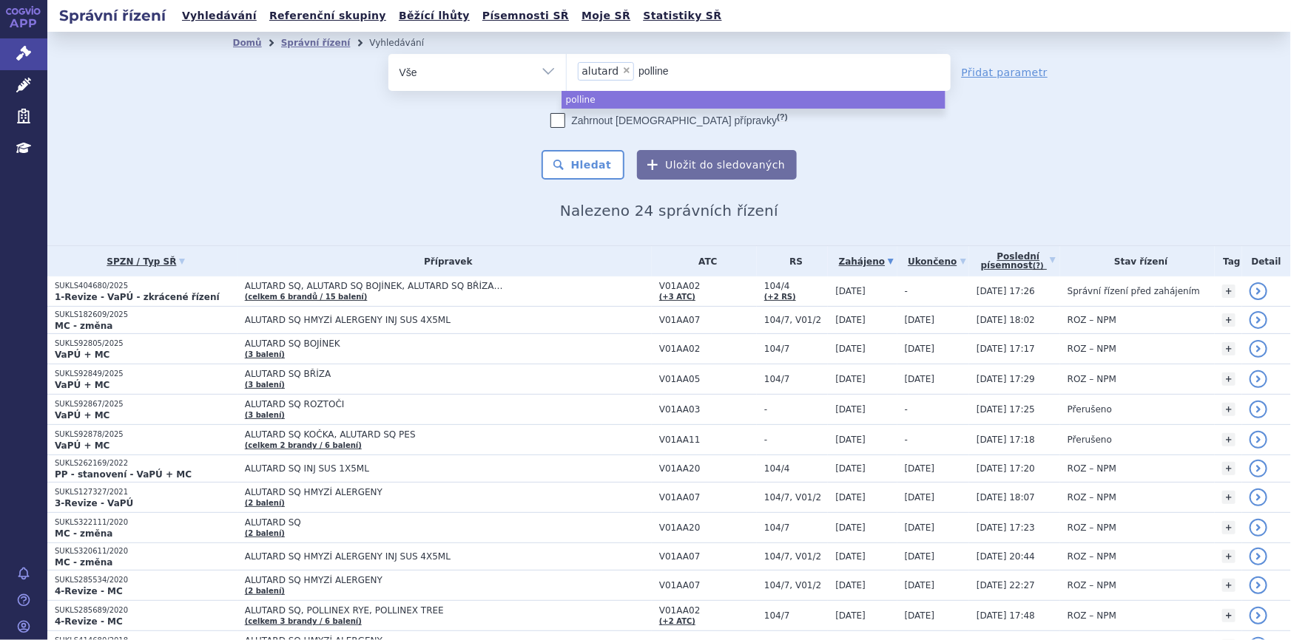
type input "pollinex"
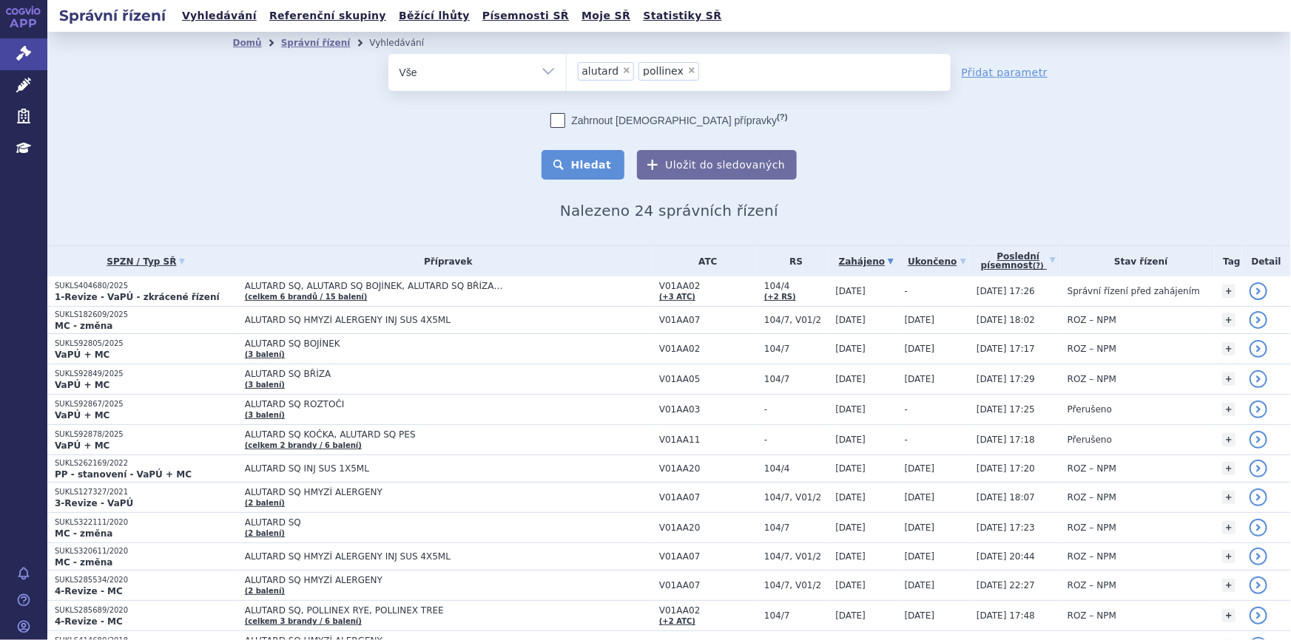
click at [564, 170] on button "Hledat" at bounding box center [583, 165] width 84 height 30
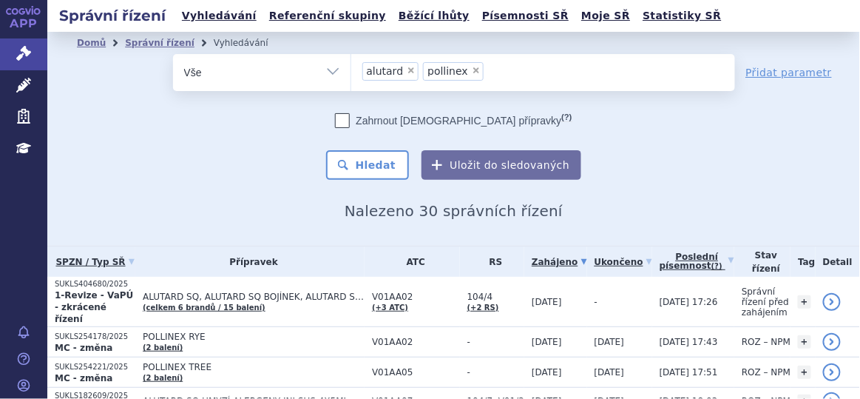
click at [206, 214] on h2 "Nalezeno 30 správních řízení" at bounding box center [454, 211] width 754 height 18
click at [197, 189] on div "Domů Správní řízení Vyhledávání Vyhledávání ve správních řízeních odstranit Vše…" at bounding box center [453, 137] width 813 height 166
